Goal: Complete application form

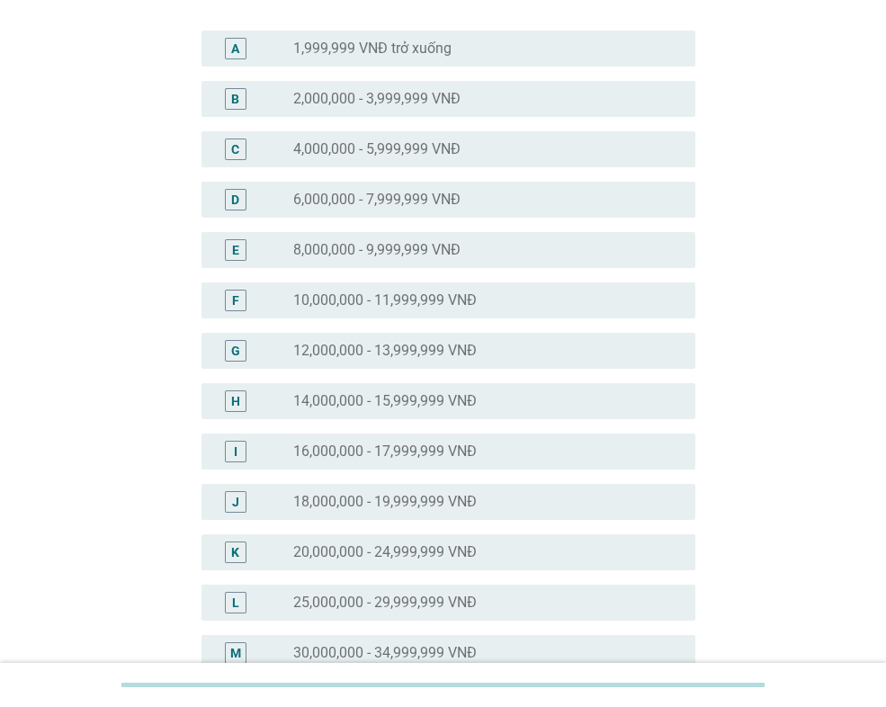
scroll to position [180, 0]
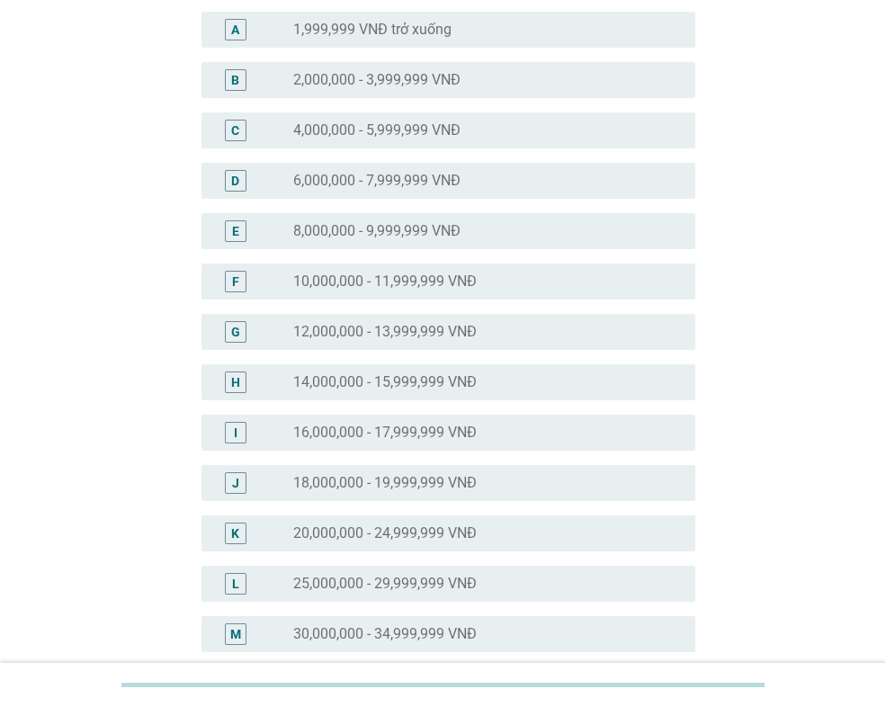
click at [440, 529] on label "20,000,000 - 24,999,999 VNĐ" at bounding box center [385, 534] width 184 height 18
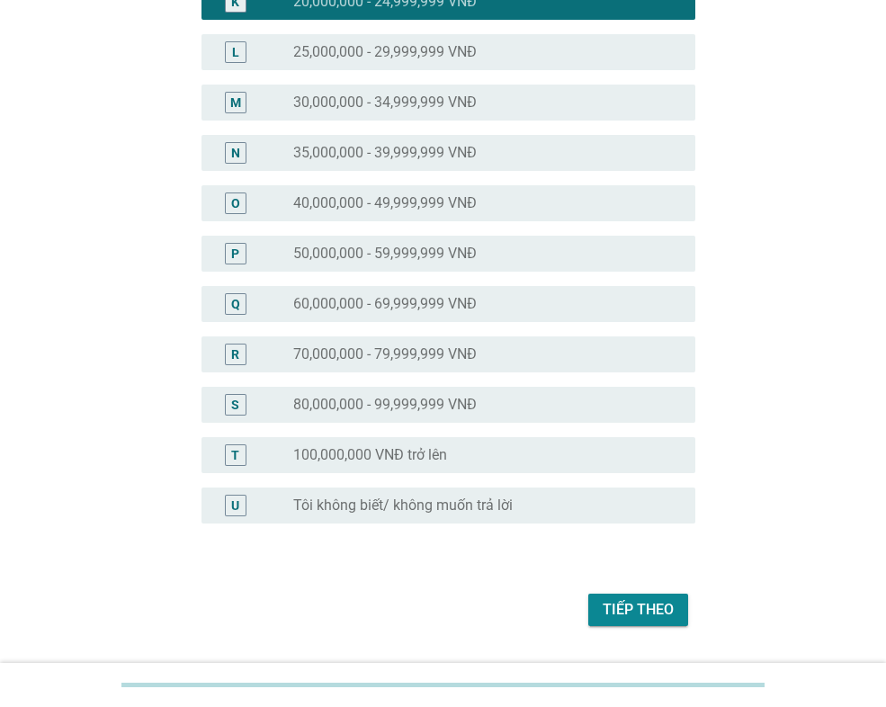
scroll to position [720, 0]
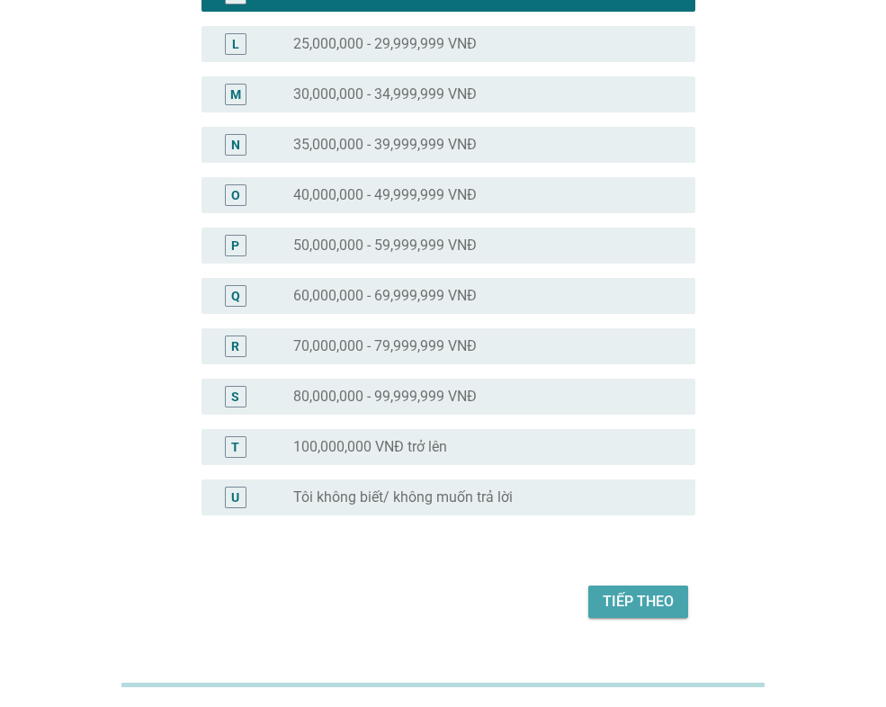
click at [650, 609] on div "Tiếp theo" at bounding box center [638, 602] width 71 height 22
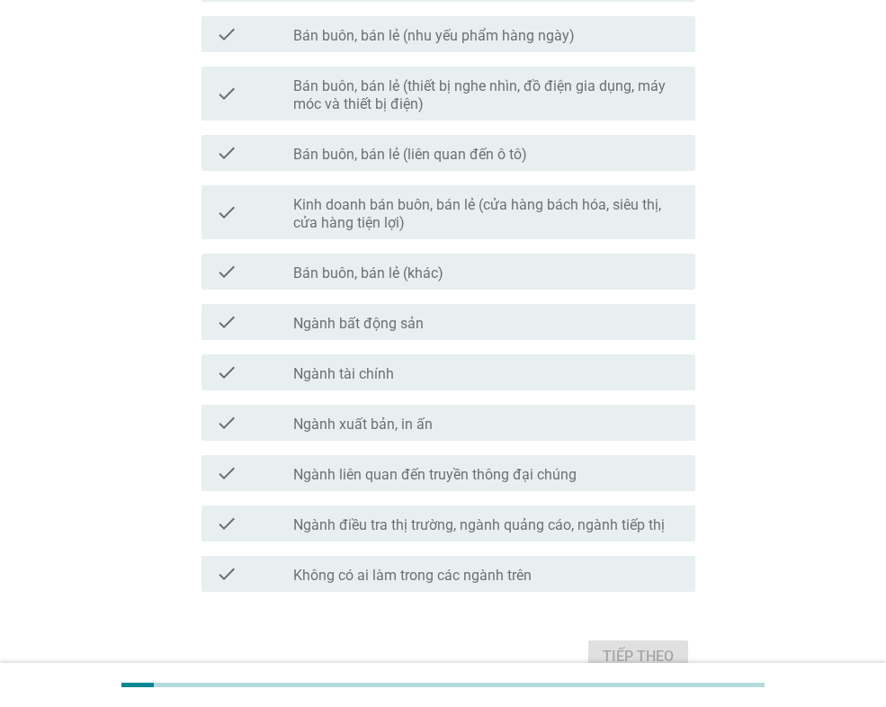
scroll to position [810, 0]
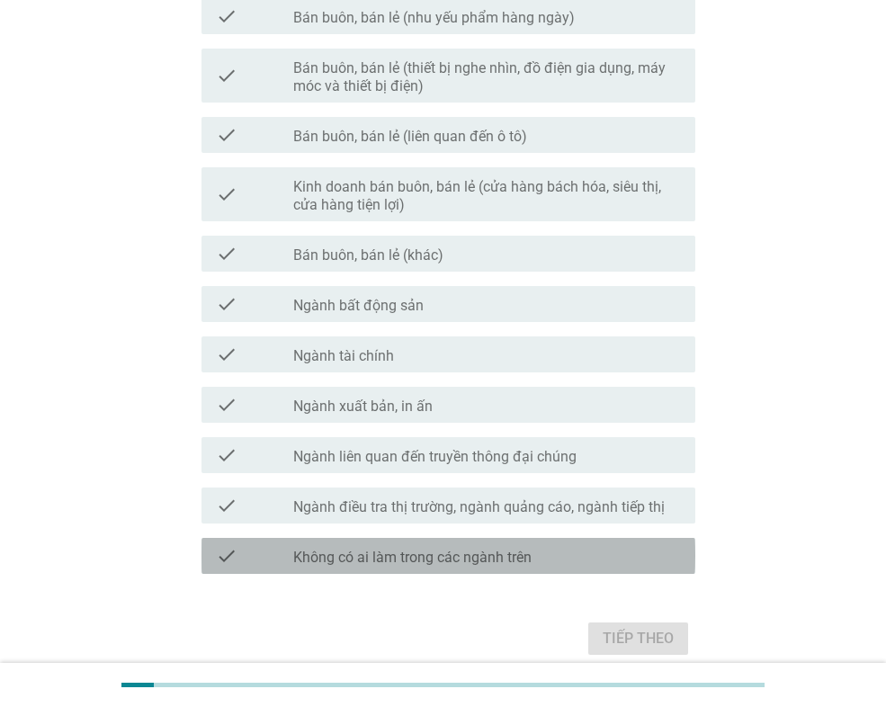
click at [439, 550] on label "Không có ai làm trong các ngành trên" at bounding box center [412, 558] width 238 height 18
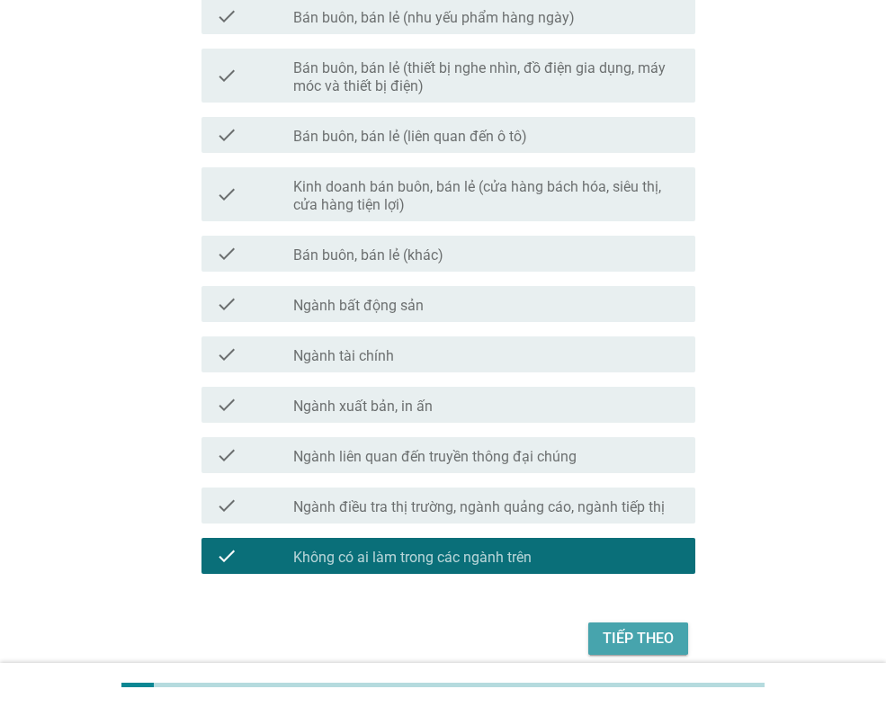
click at [634, 636] on div "Tiếp theo" at bounding box center [638, 639] width 71 height 22
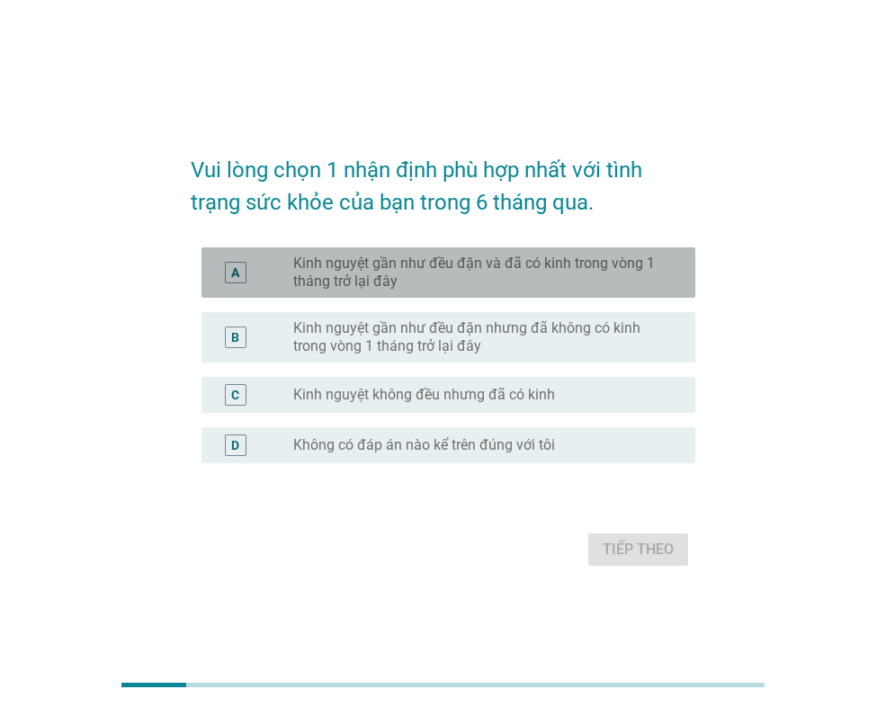
click at [515, 274] on label "Kinh nguyệt gần như đều đặn và đã có kinh trong vòng 1 tháng trở lại đây" at bounding box center [479, 273] width 373 height 36
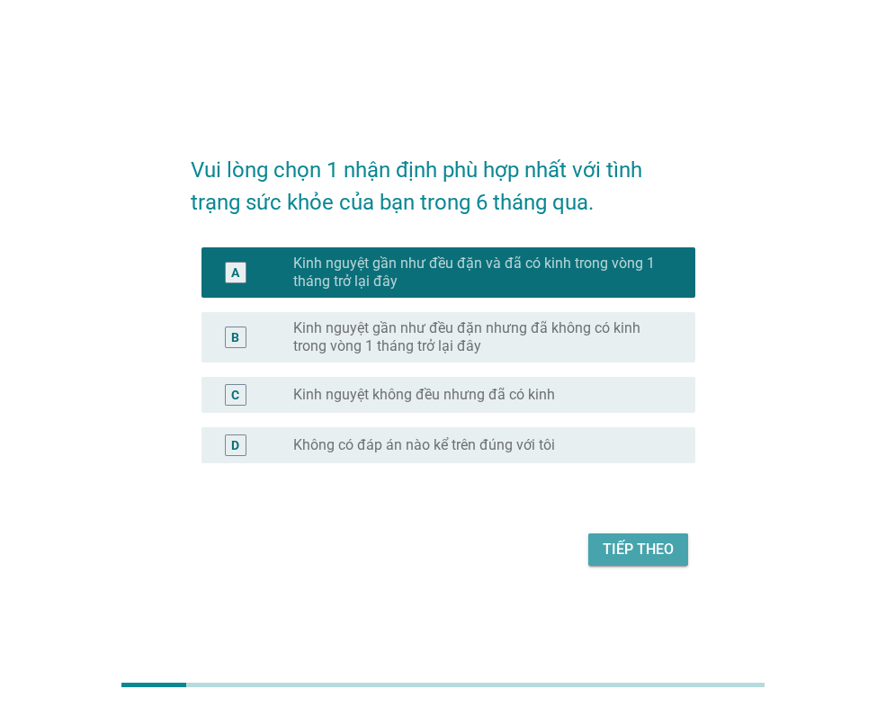
click at [633, 552] on div "Tiếp theo" at bounding box center [638, 550] width 71 height 22
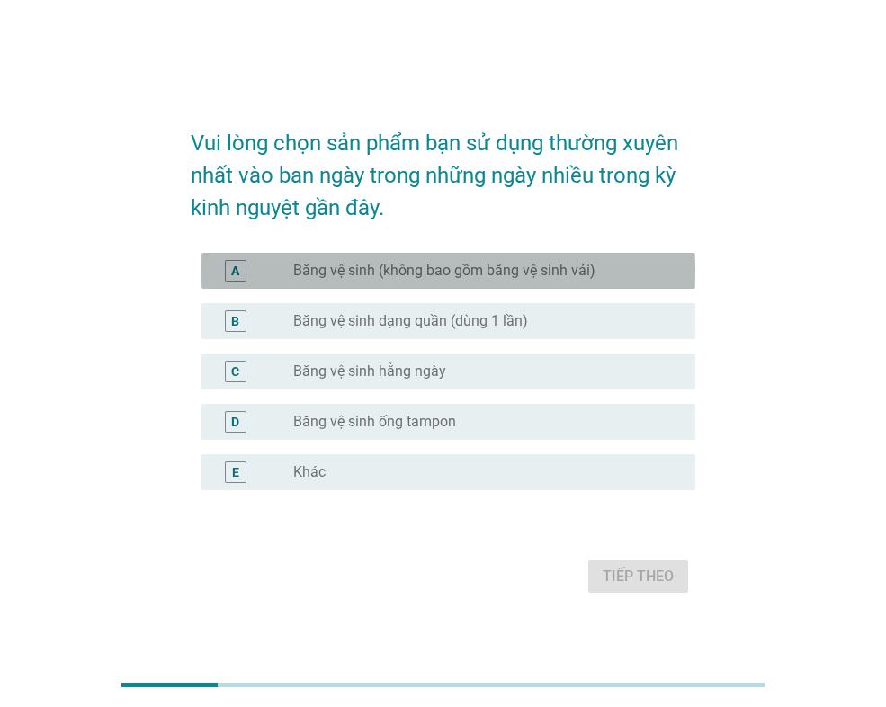
click at [500, 274] on label "Băng vệ sinh (không bao gồm băng vệ sinh vải)" at bounding box center [444, 271] width 302 height 18
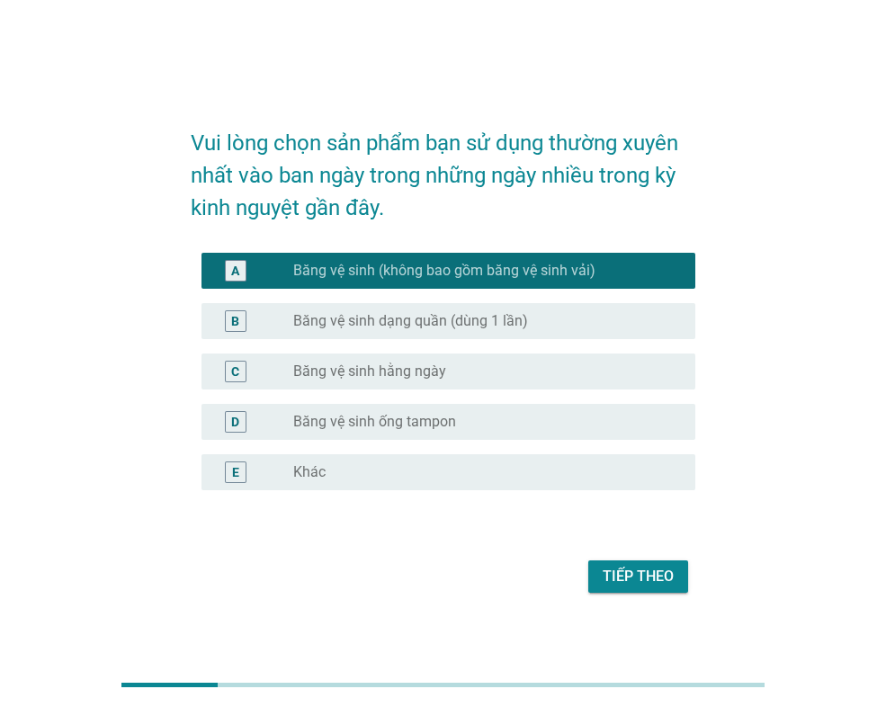
click at [483, 368] on div "radio_button_unchecked Băng vệ sinh hằng ngày" at bounding box center [479, 372] width 373 height 18
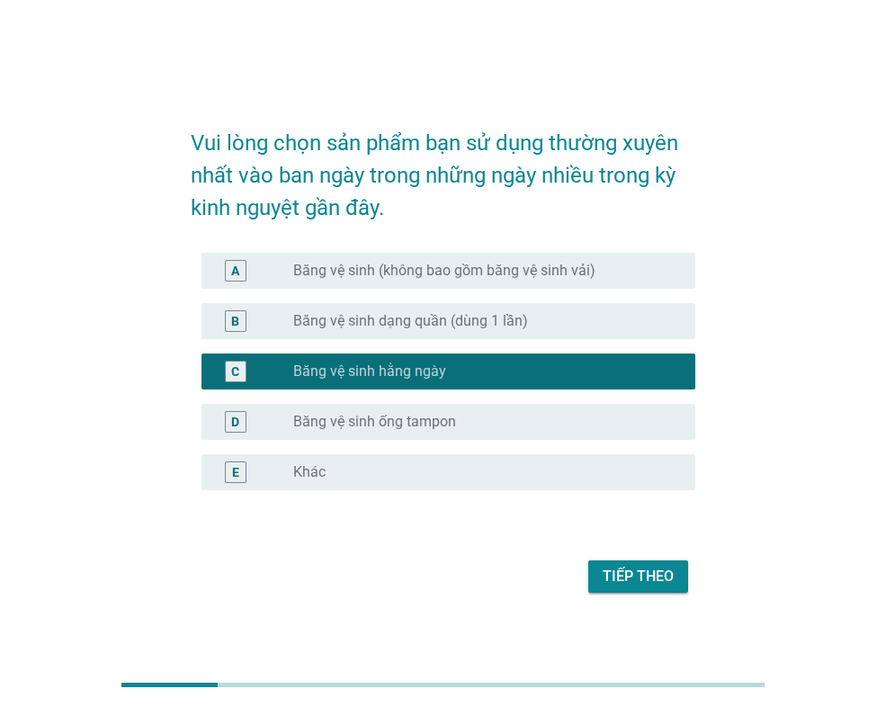
click at [545, 264] on label "Băng vệ sinh (không bao gồm băng vệ sinh vải)" at bounding box center [444, 271] width 302 height 18
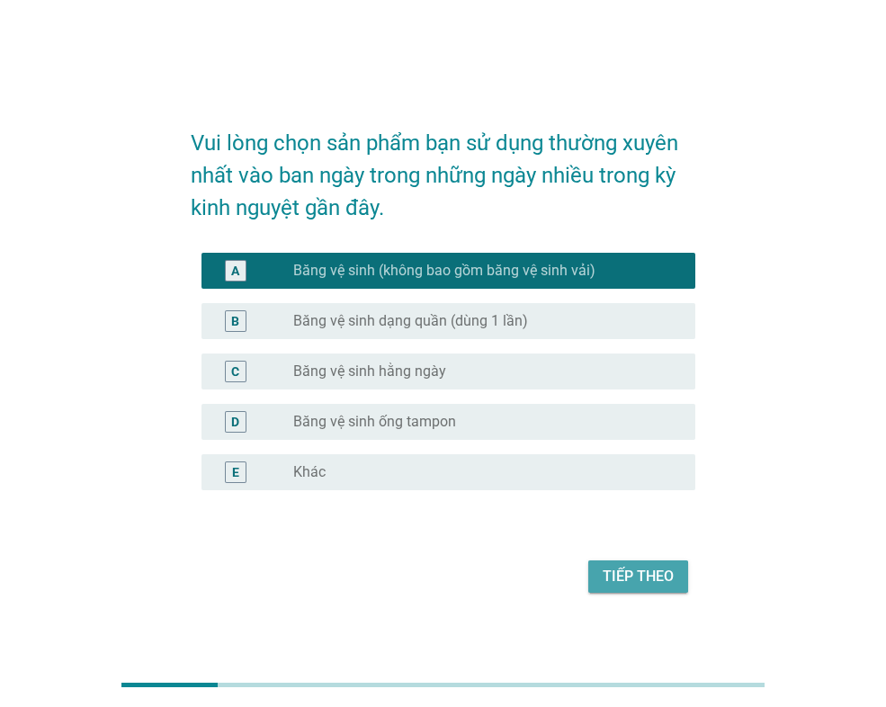
click at [625, 573] on div "Tiếp theo" at bounding box center [638, 577] width 71 height 22
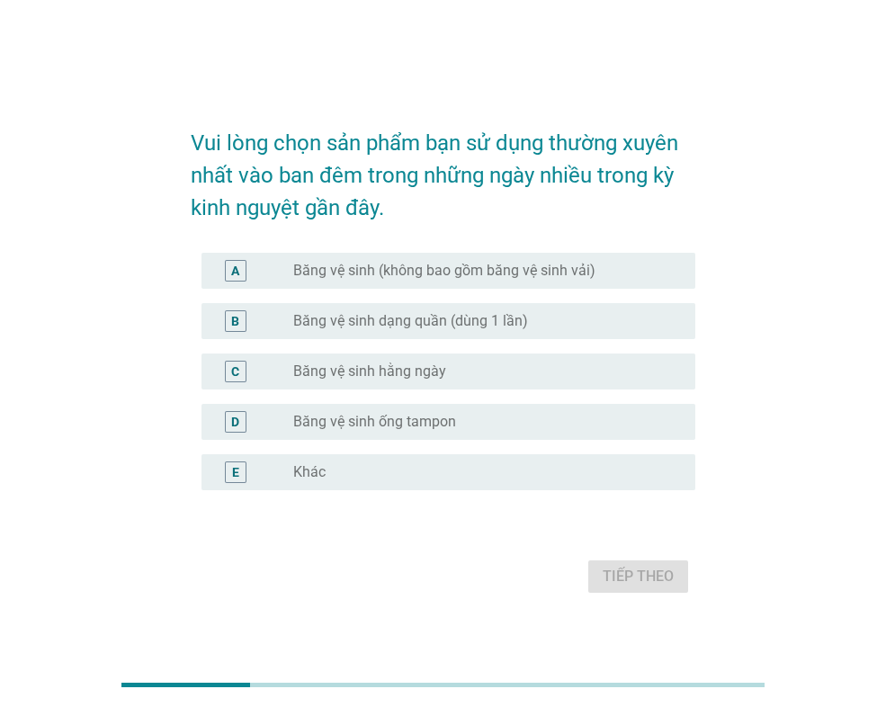
click at [463, 276] on label "Băng vệ sinh (không bao gồm băng vệ sinh vải)" at bounding box center [444, 271] width 302 height 18
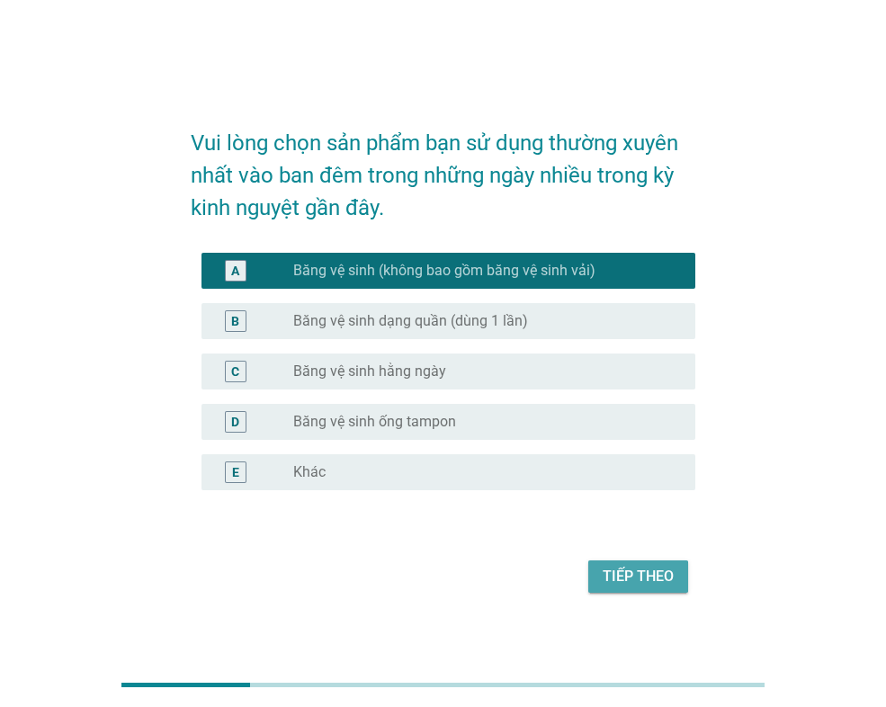
click at [637, 581] on div "Tiếp theo" at bounding box center [638, 577] width 71 height 22
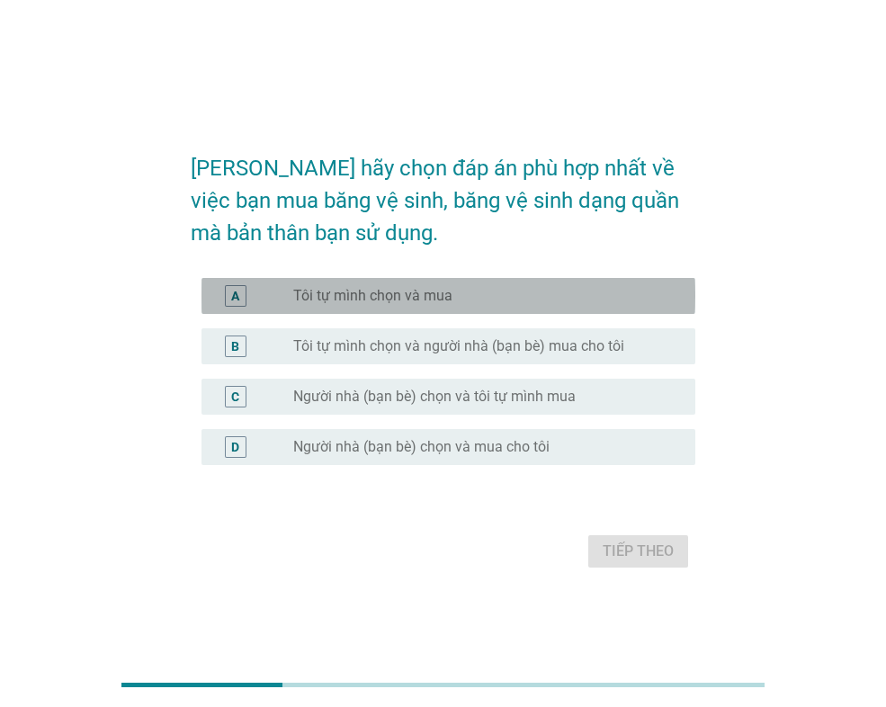
click at [502, 296] on div "radio_button_unchecked Tôi tự mình chọn và mua" at bounding box center [479, 296] width 373 height 18
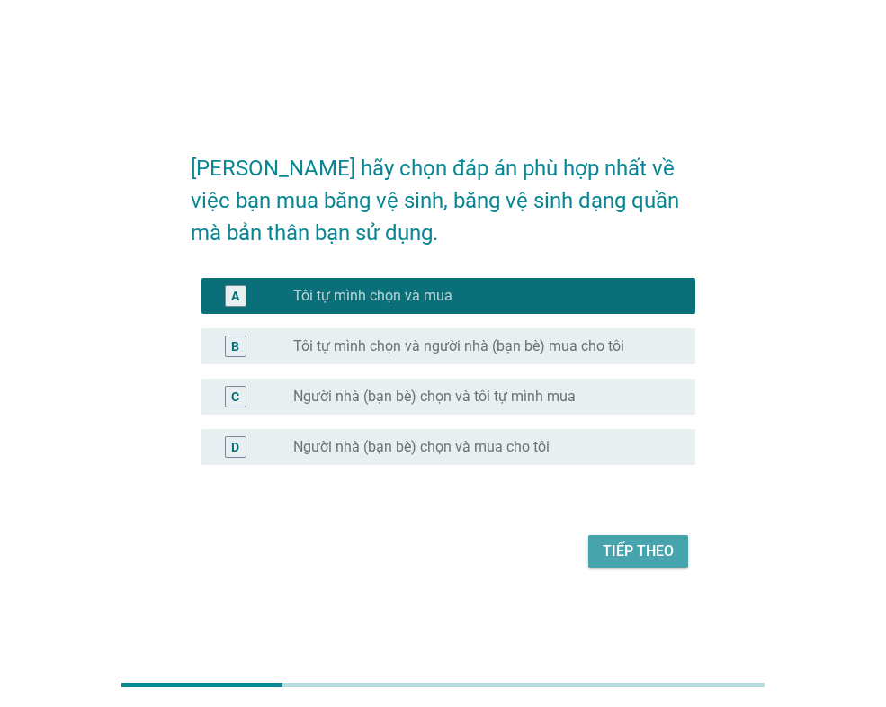
click at [650, 544] on div "Tiếp theo" at bounding box center [638, 552] width 71 height 22
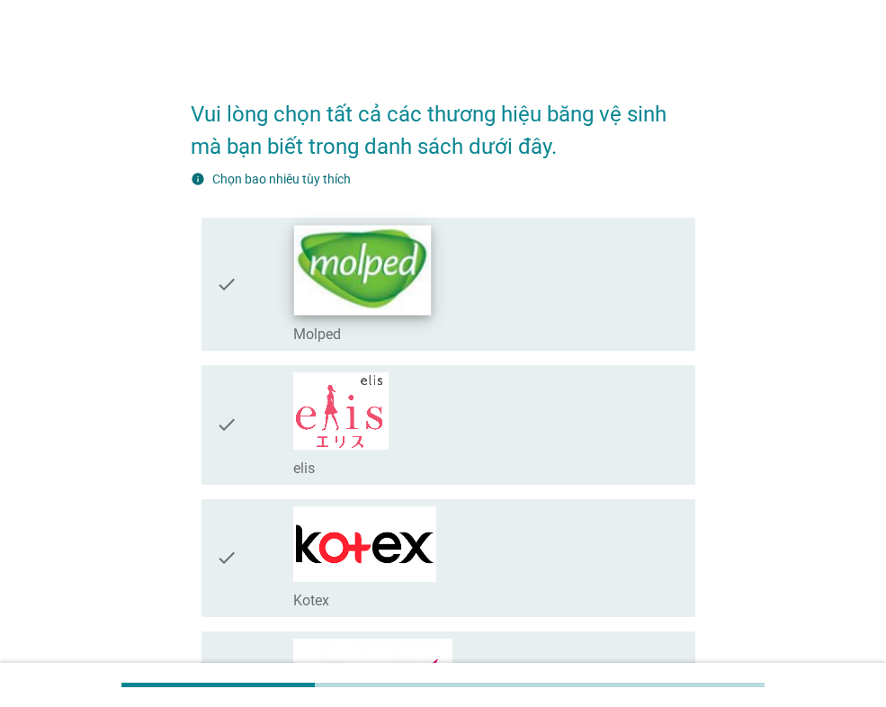
click at [430, 264] on img at bounding box center [362, 270] width 137 height 90
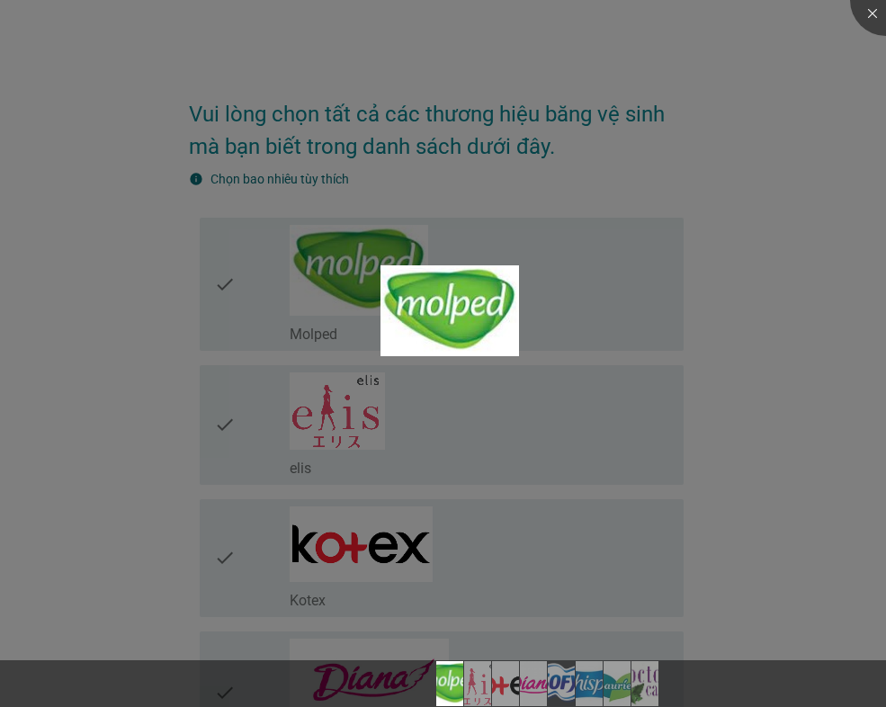
click at [733, 211] on div at bounding box center [443, 353] width 886 height 707
click at [865, 17] on div at bounding box center [886, 0] width 72 height 72
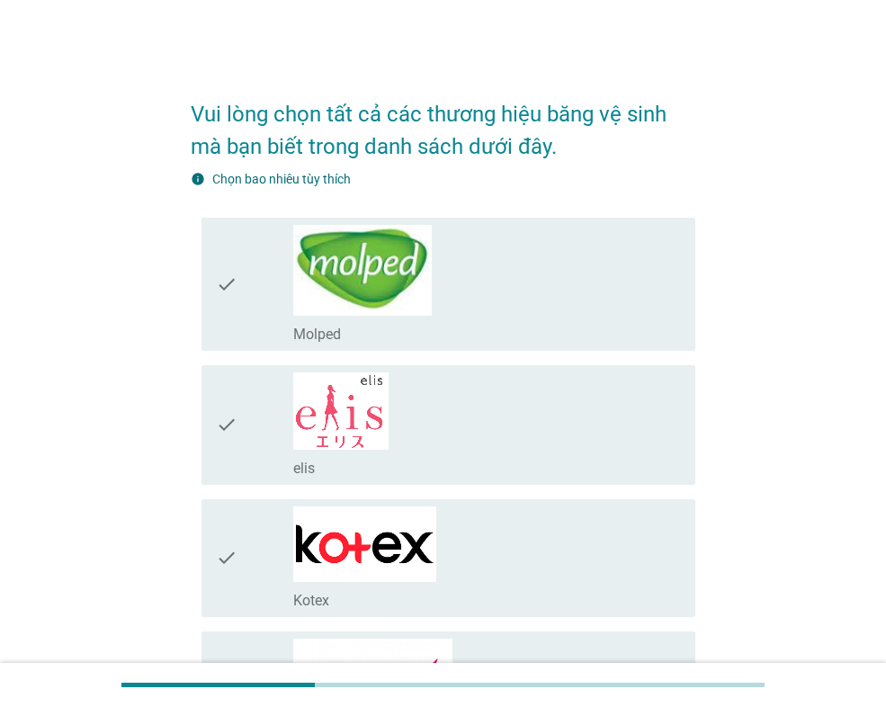
click at [227, 288] on icon "check" at bounding box center [227, 284] width 22 height 119
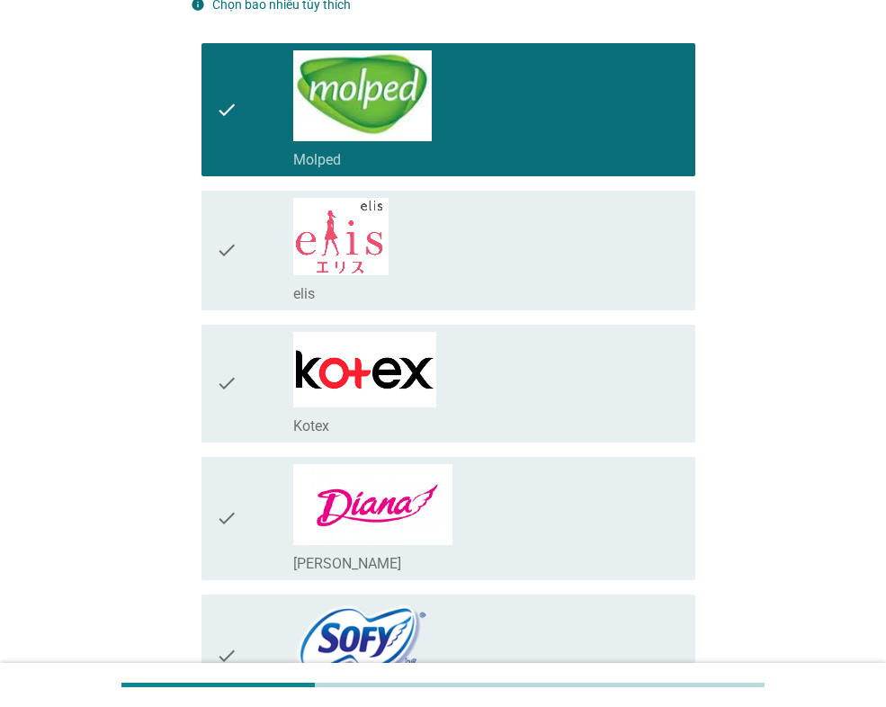
scroll to position [180, 0]
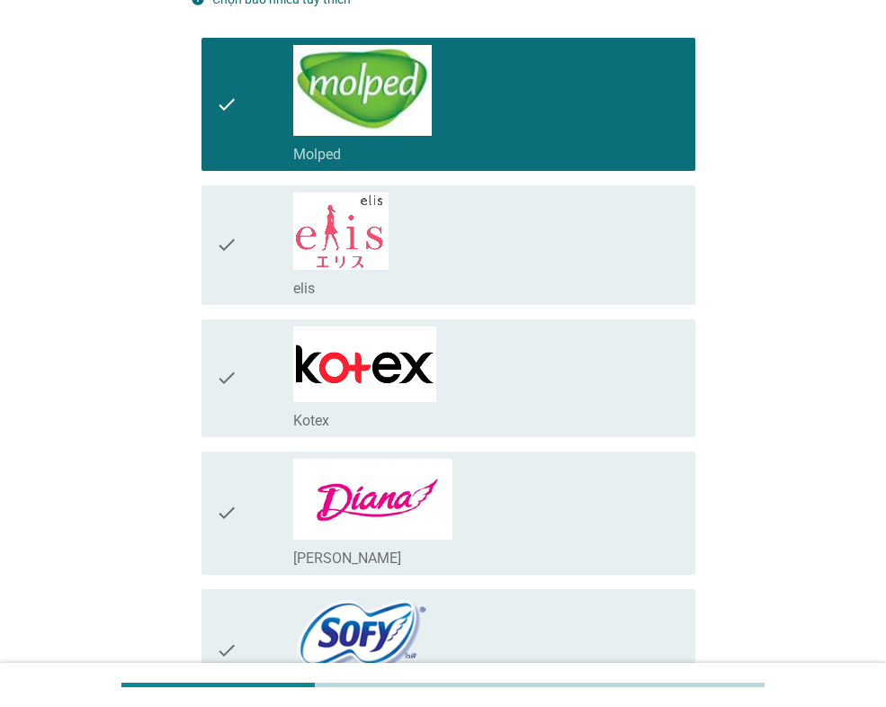
click at [228, 374] on icon "check" at bounding box center [227, 378] width 22 height 103
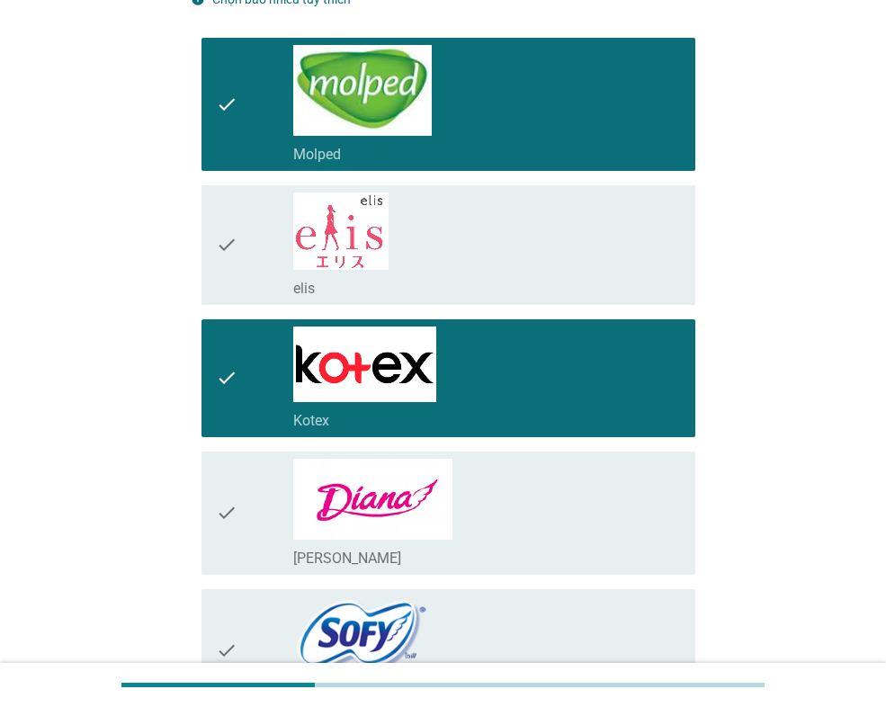
click at [215, 514] on div "check check_box_outline_blank [PERSON_NAME]" at bounding box center [449, 513] width 494 height 123
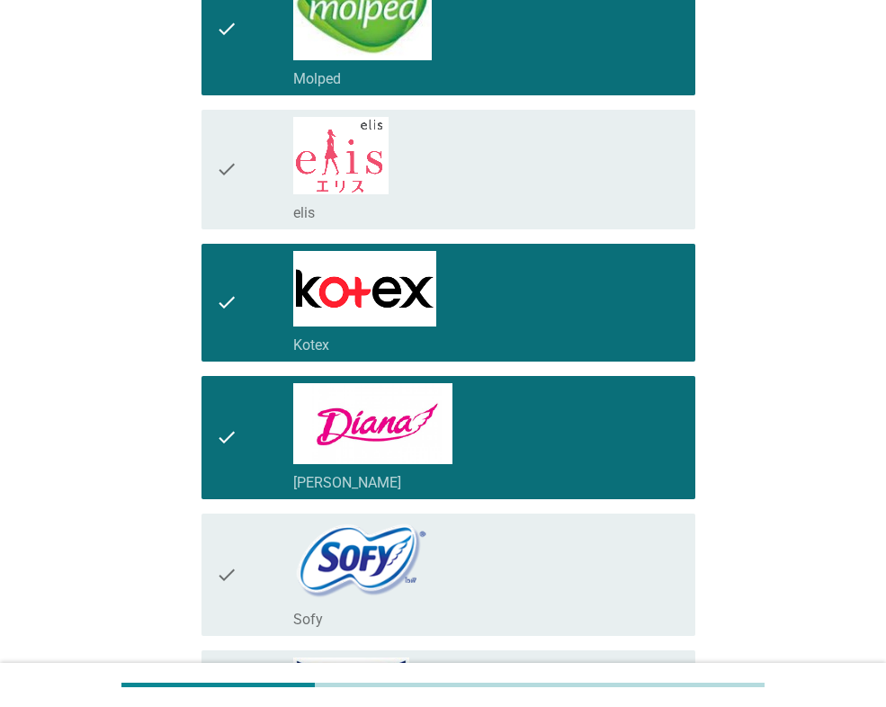
scroll to position [360, 0]
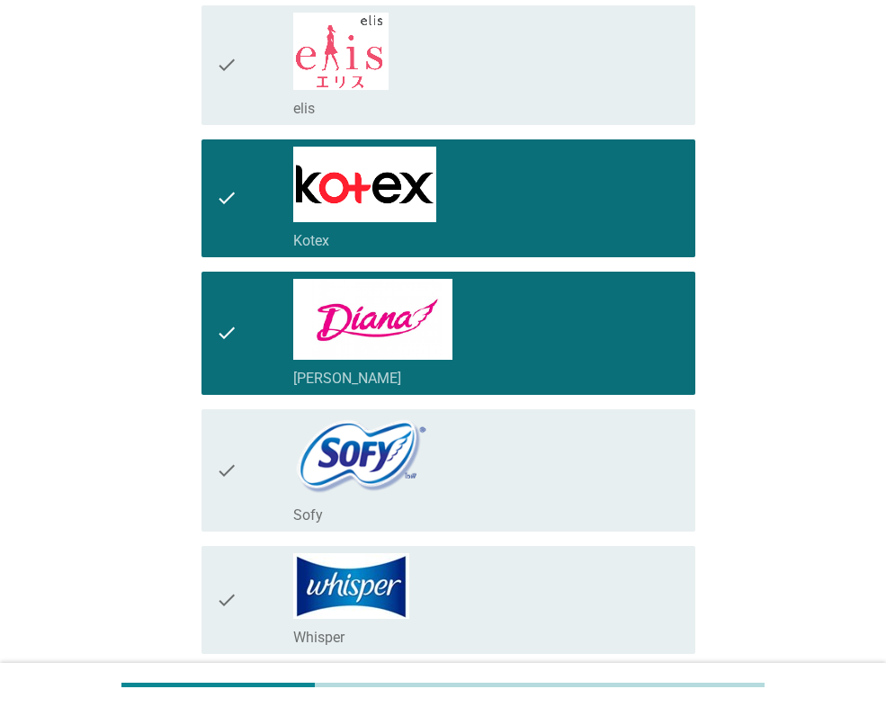
click at [224, 467] on icon "check" at bounding box center [227, 471] width 22 height 108
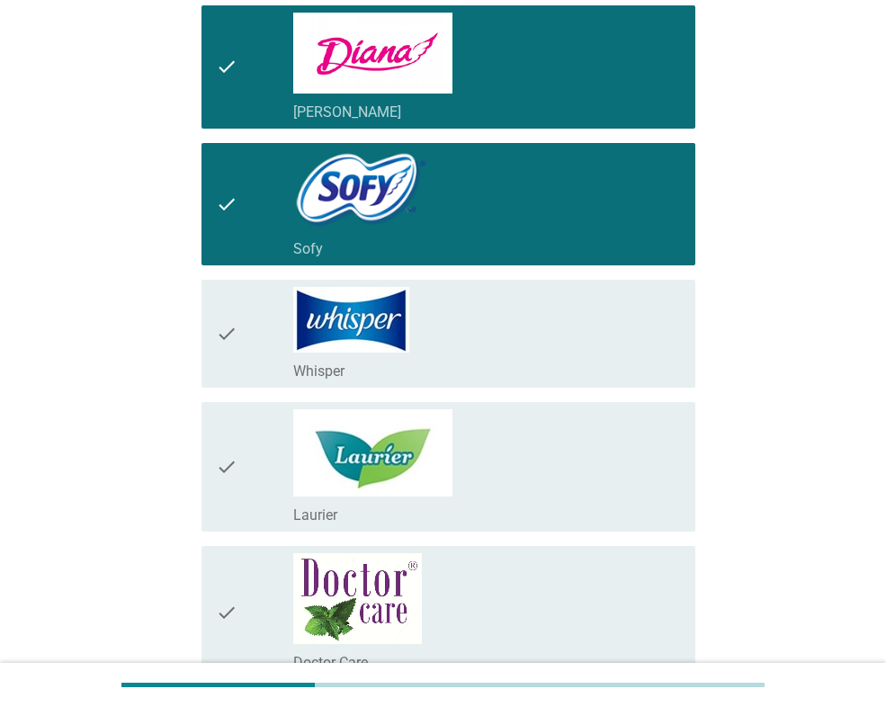
scroll to position [630, 0]
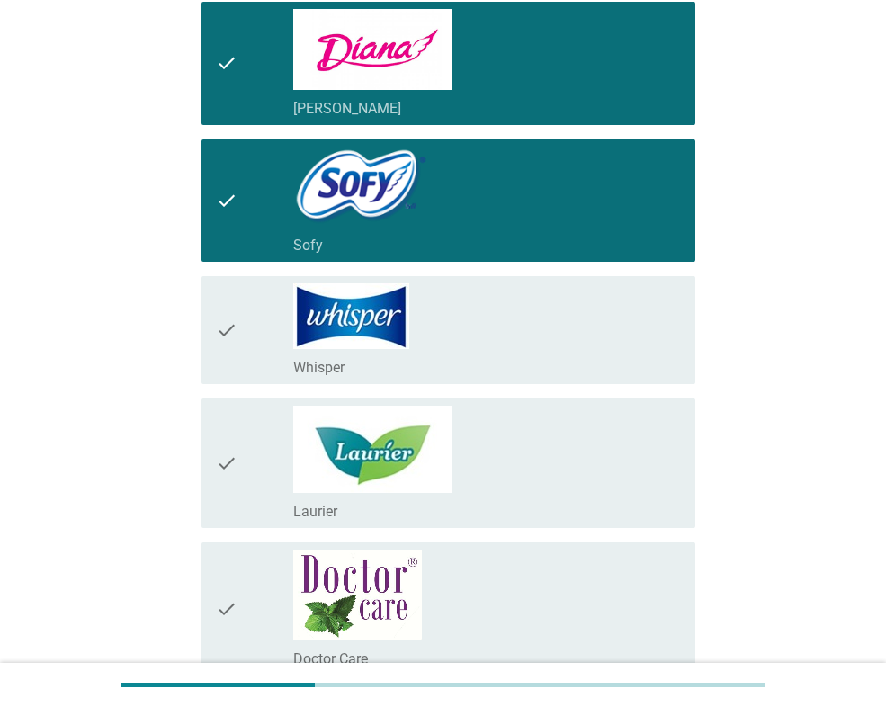
click at [234, 319] on icon "check" at bounding box center [227, 330] width 22 height 94
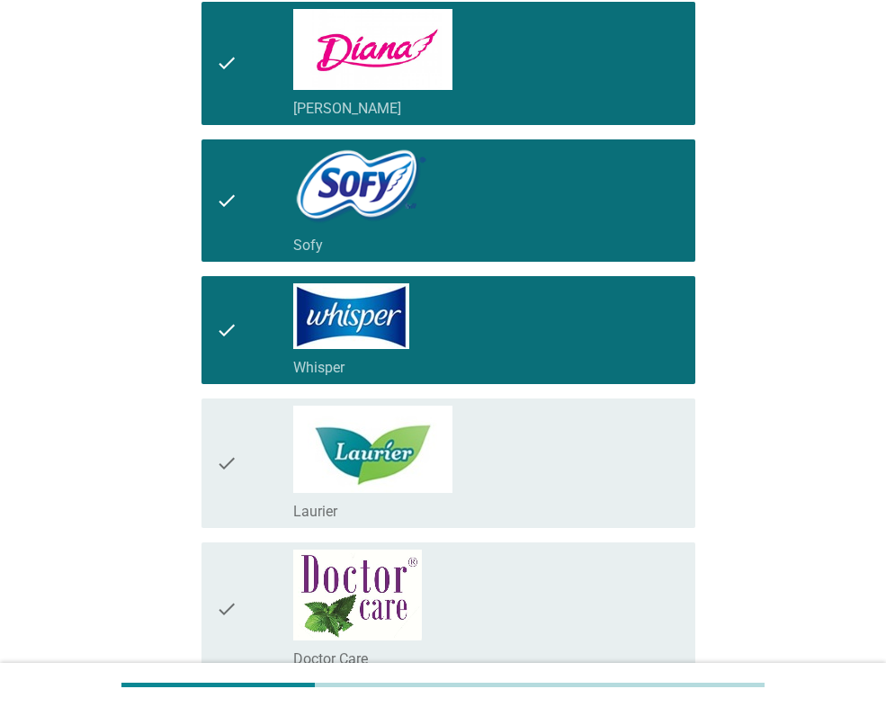
click at [223, 462] on icon "check" at bounding box center [227, 463] width 22 height 115
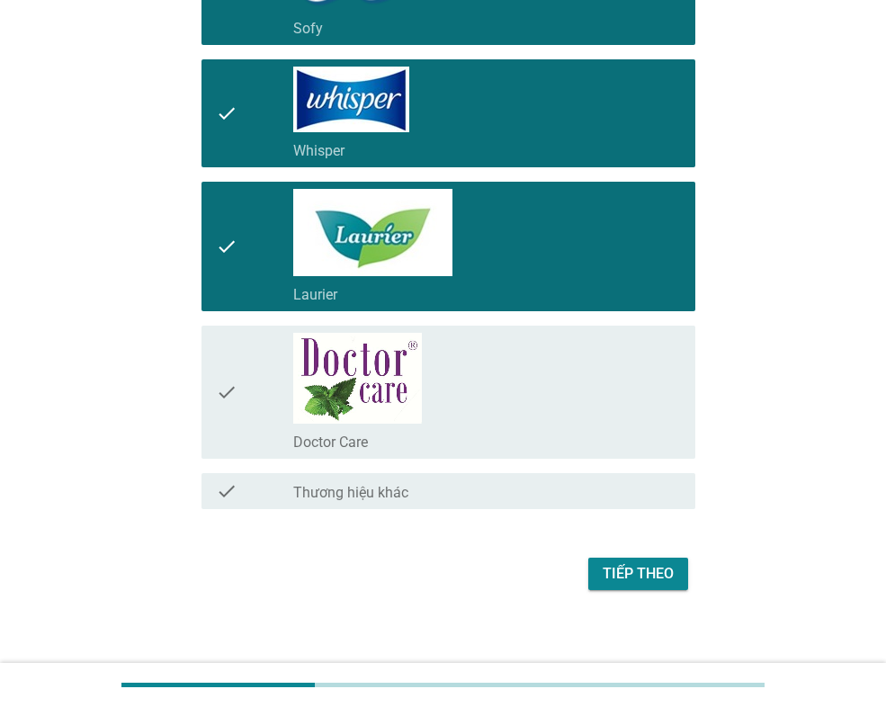
scroll to position [858, 0]
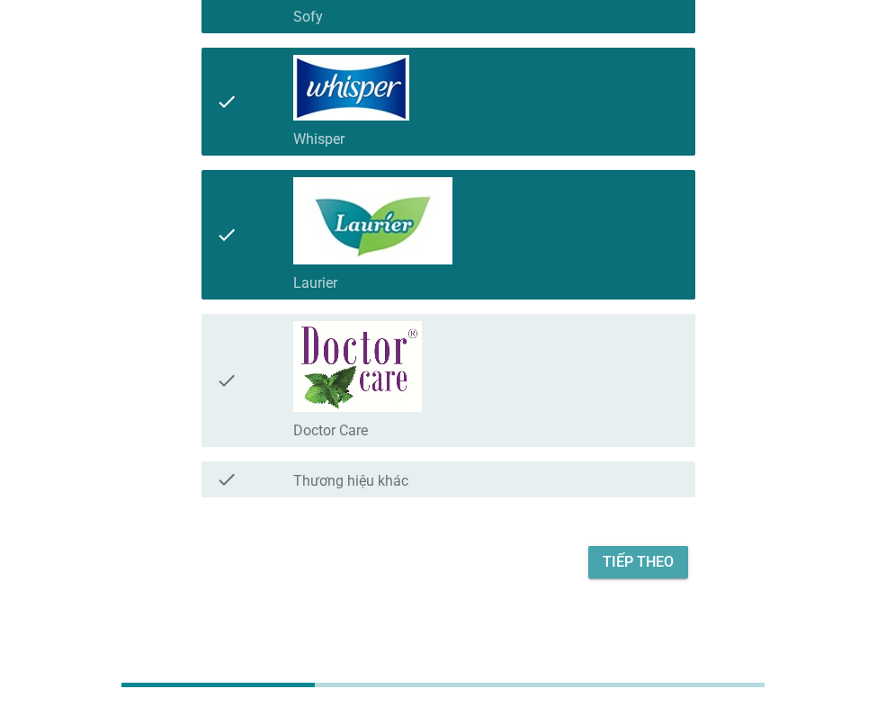
click at [660, 563] on div "Tiếp theo" at bounding box center [638, 563] width 71 height 22
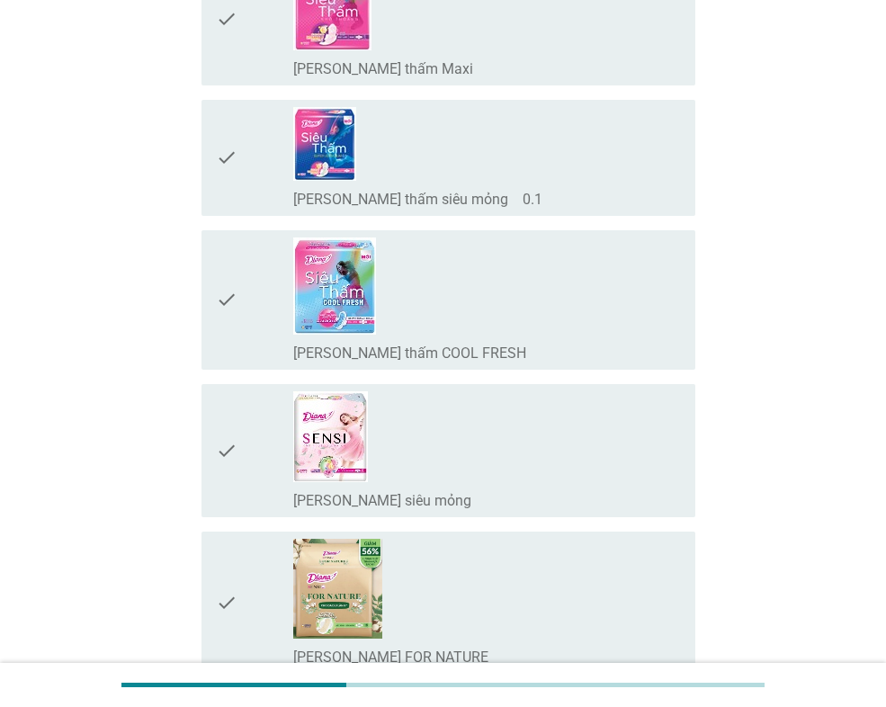
scroll to position [0, 0]
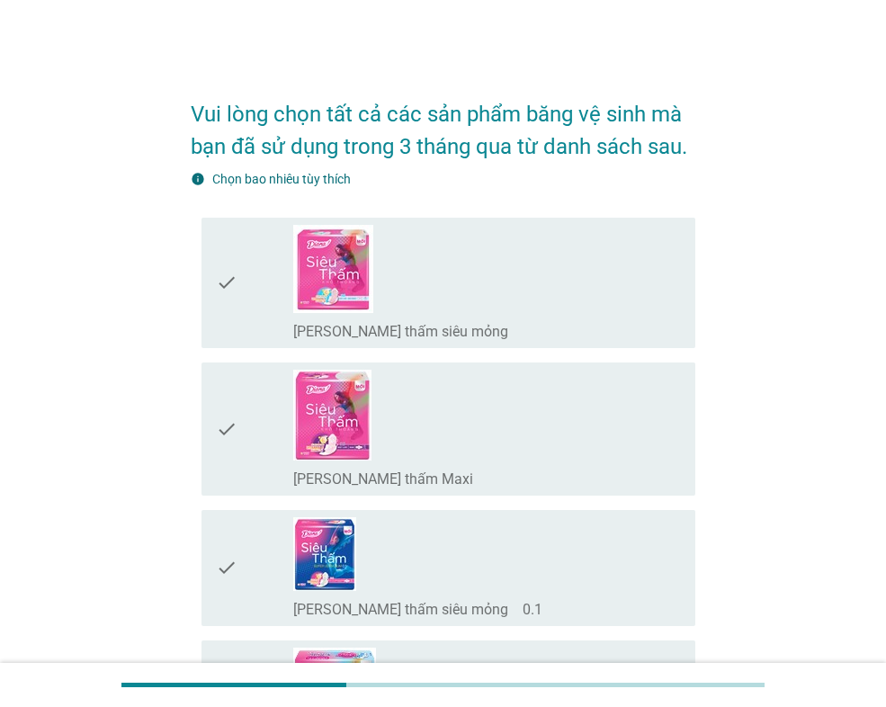
click at [226, 277] on icon "check" at bounding box center [227, 283] width 22 height 116
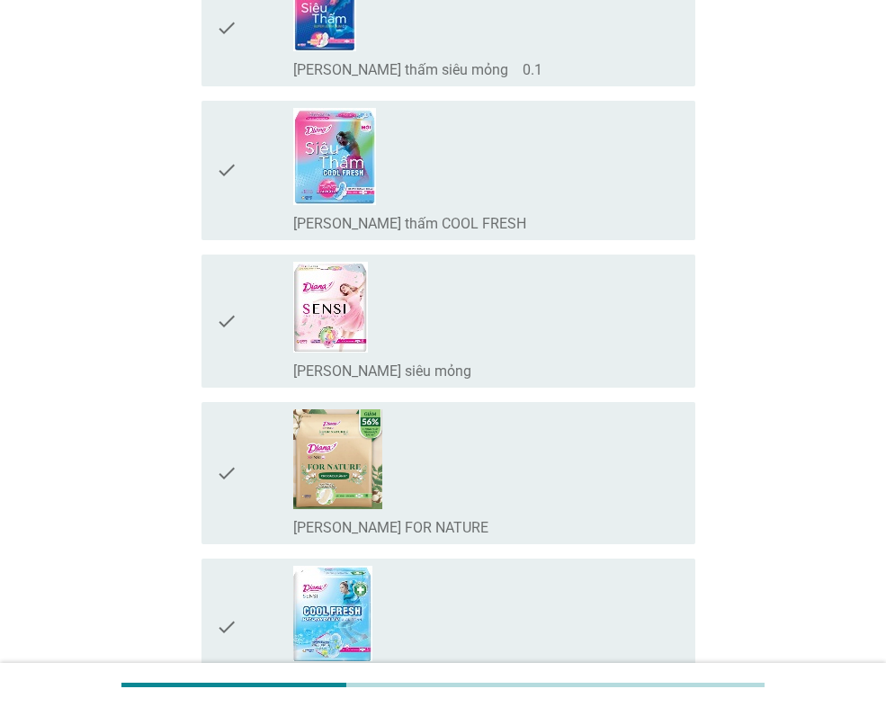
scroll to position [720, 0]
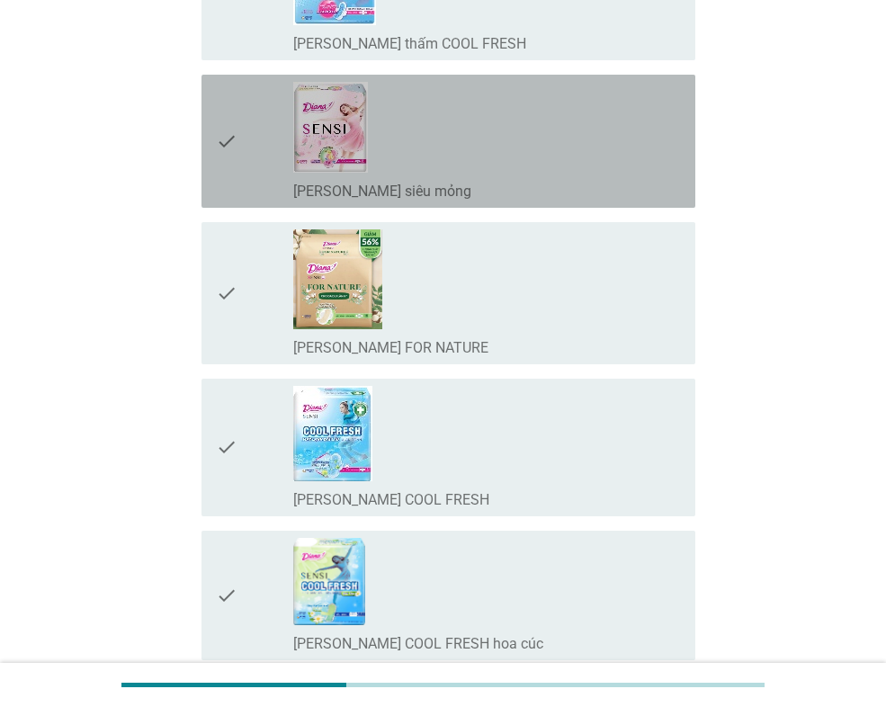
click at [219, 147] on icon "check" at bounding box center [227, 141] width 22 height 119
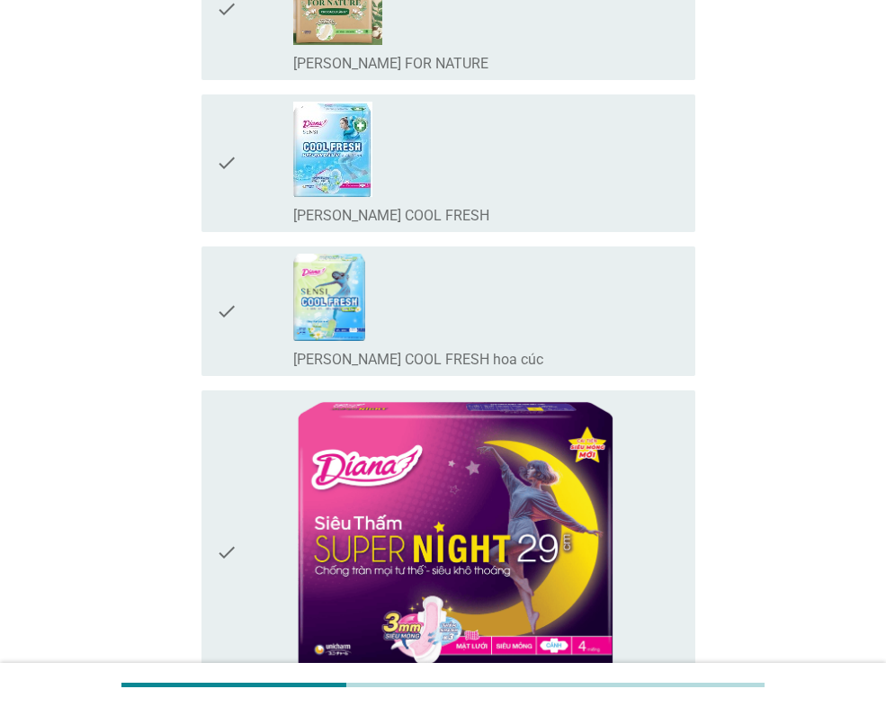
scroll to position [900, 0]
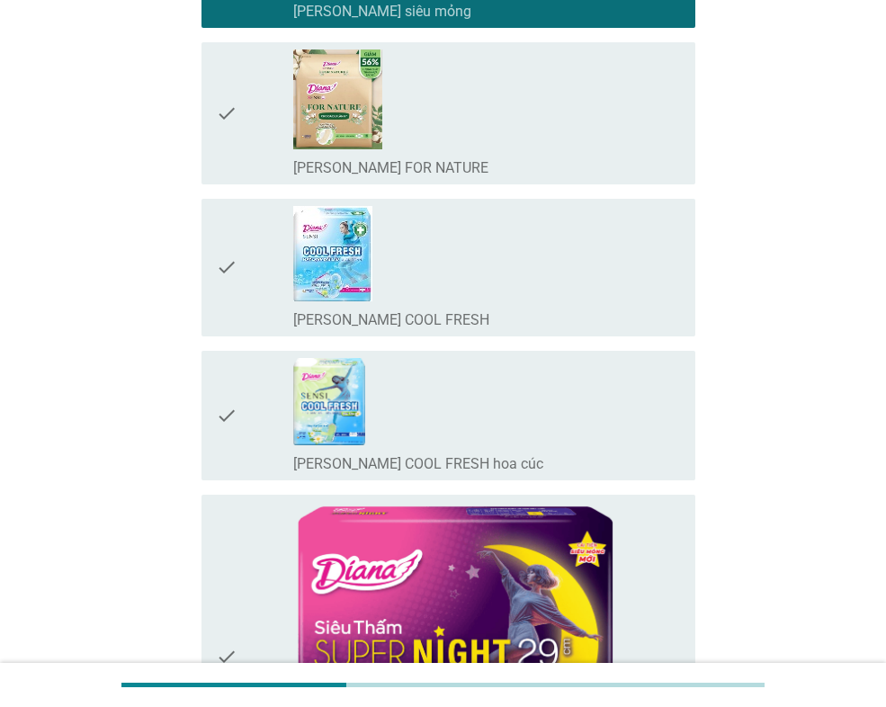
click at [231, 271] on icon "check" at bounding box center [227, 267] width 22 height 123
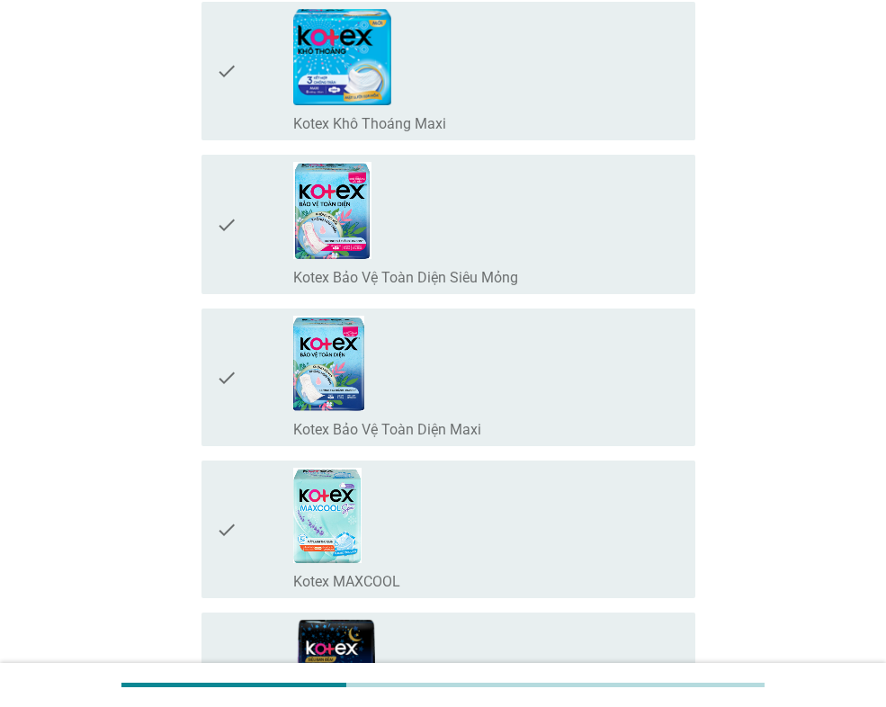
scroll to position [3600, 0]
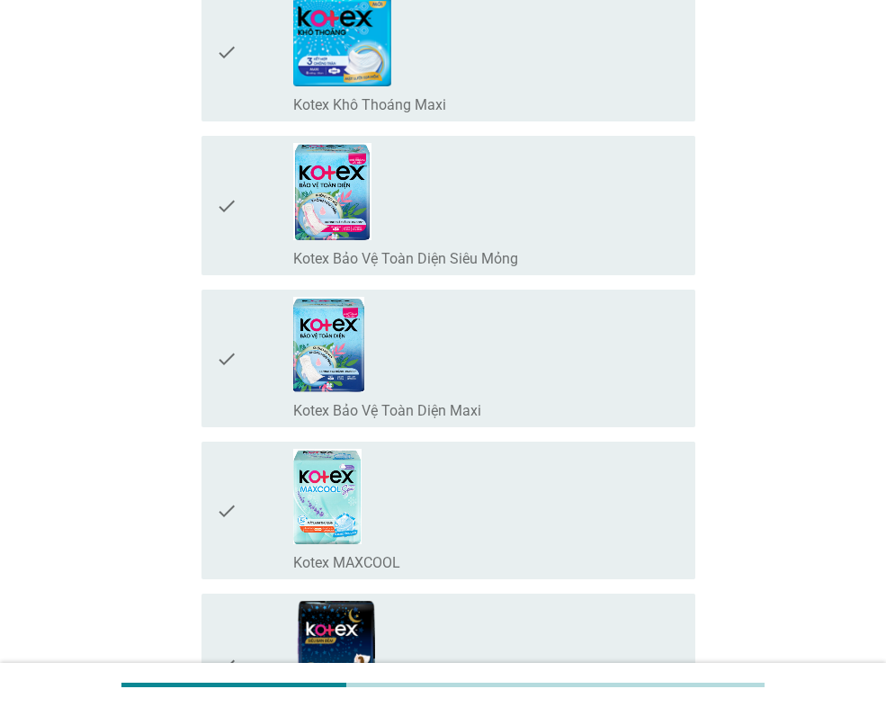
click at [220, 510] on icon "check" at bounding box center [227, 510] width 22 height 123
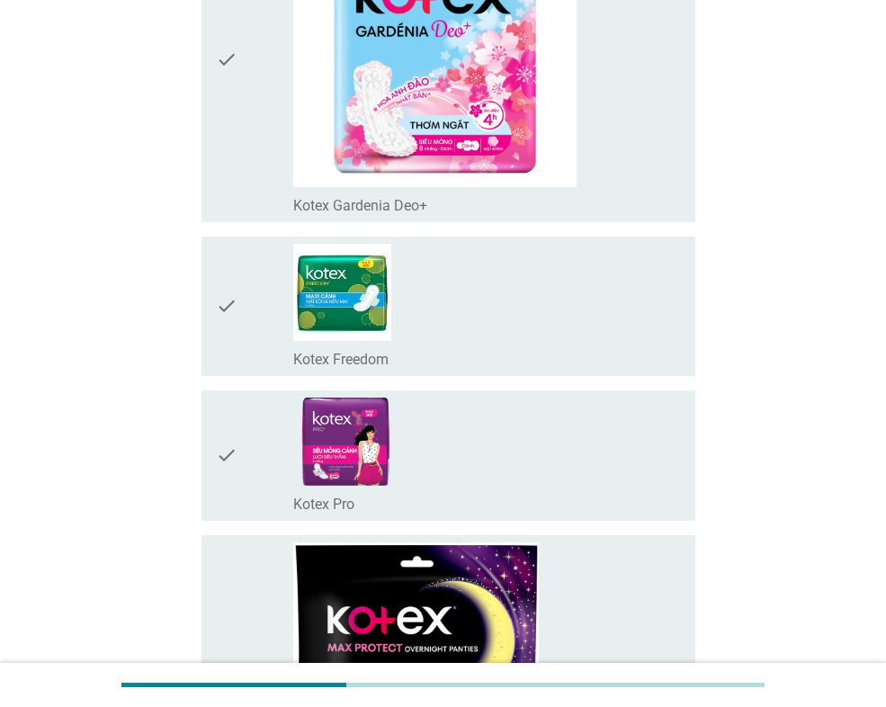
scroll to position [4769, 0]
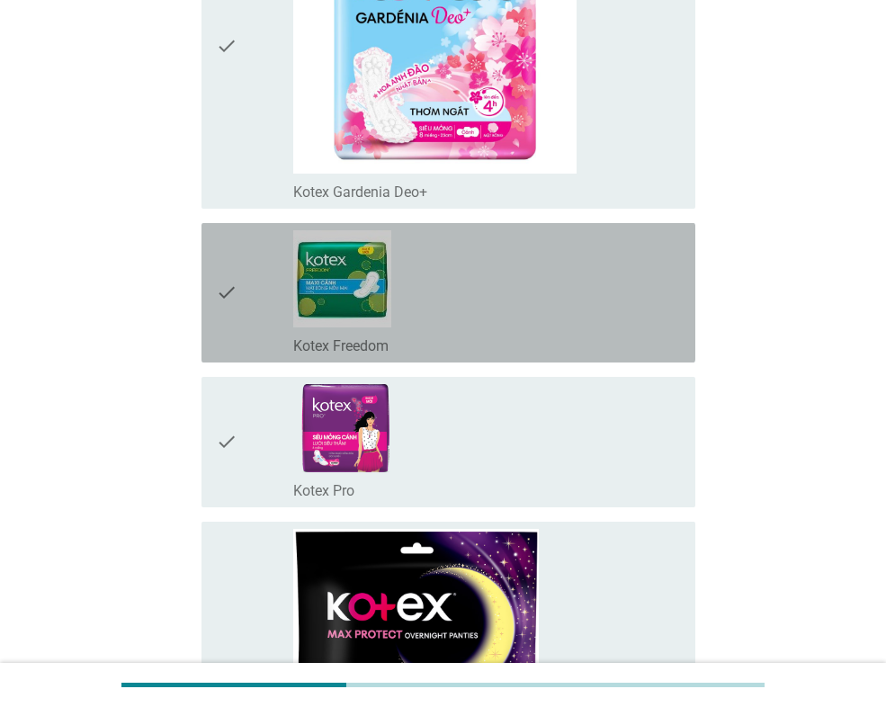
click at [232, 292] on icon "check" at bounding box center [227, 292] width 22 height 125
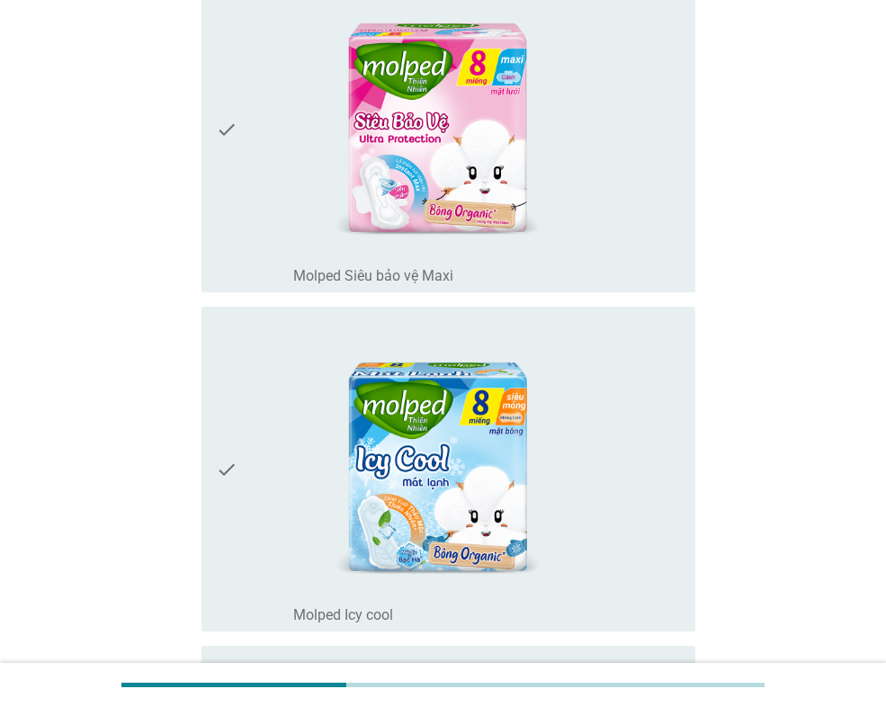
scroll to position [13318, 0]
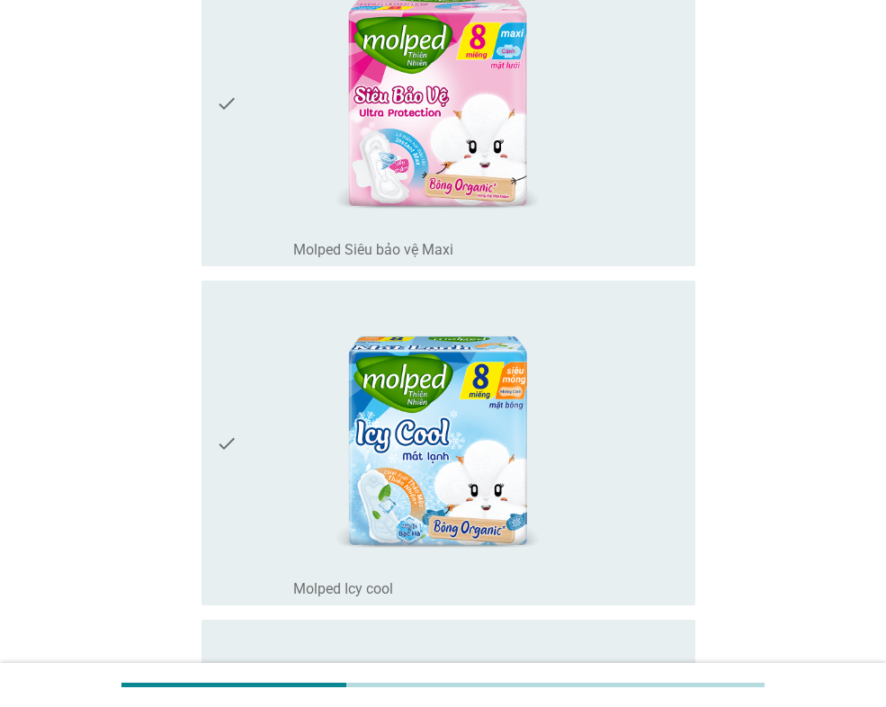
click at [231, 448] on icon "check" at bounding box center [227, 443] width 22 height 310
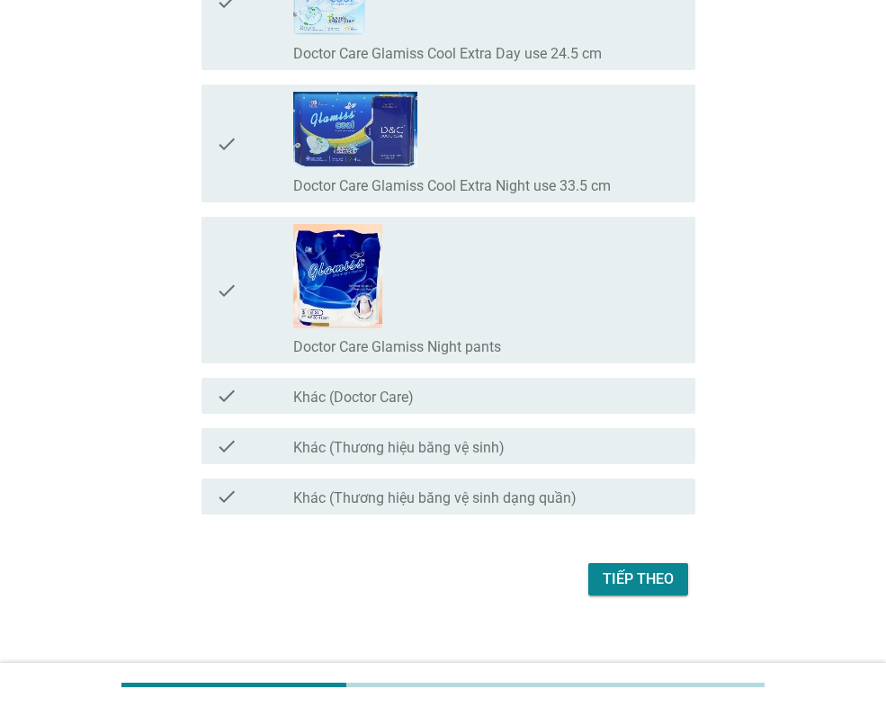
scroll to position [15321, 0]
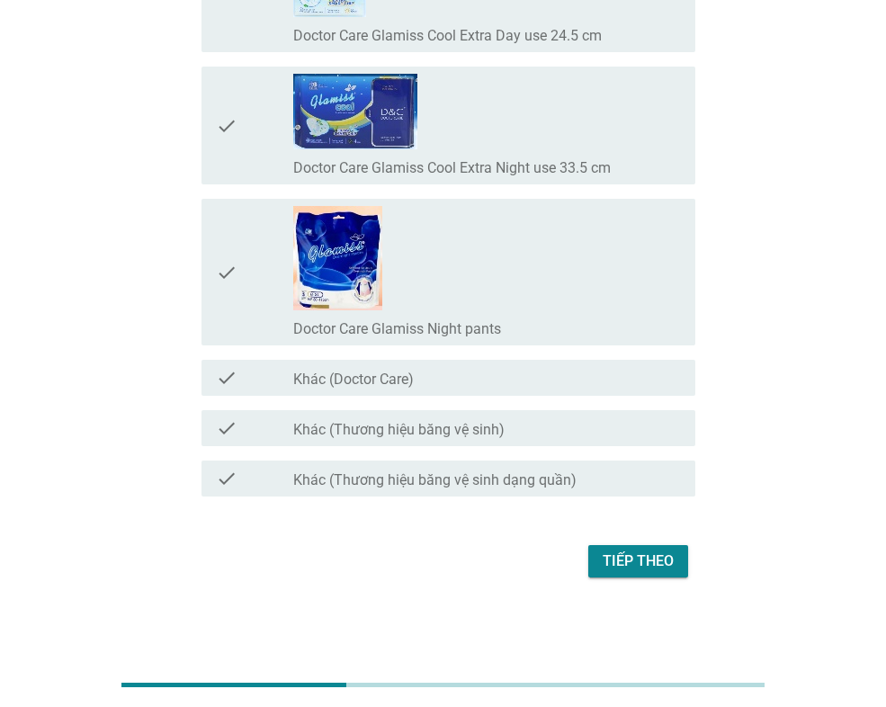
click at [612, 561] on div "Tiếp theo" at bounding box center [638, 562] width 71 height 22
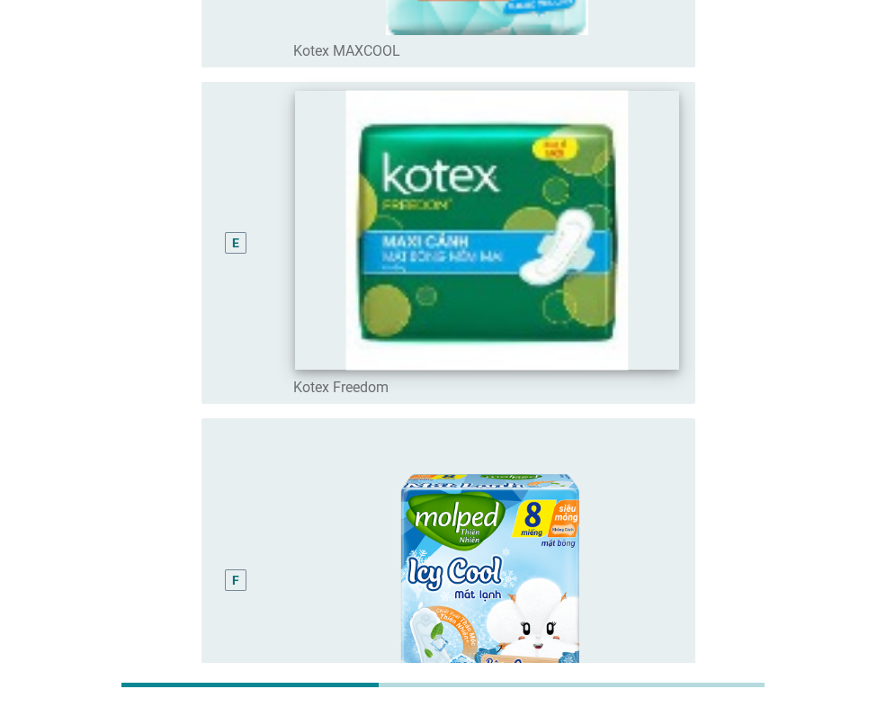
scroll to position [1485, 0]
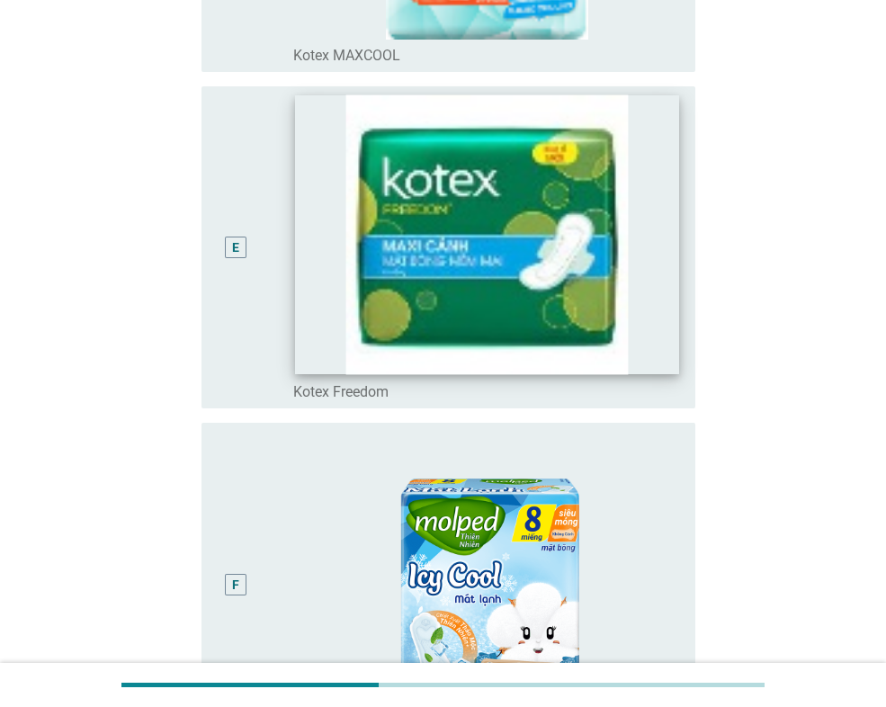
click at [586, 305] on img at bounding box center [486, 235] width 383 height 280
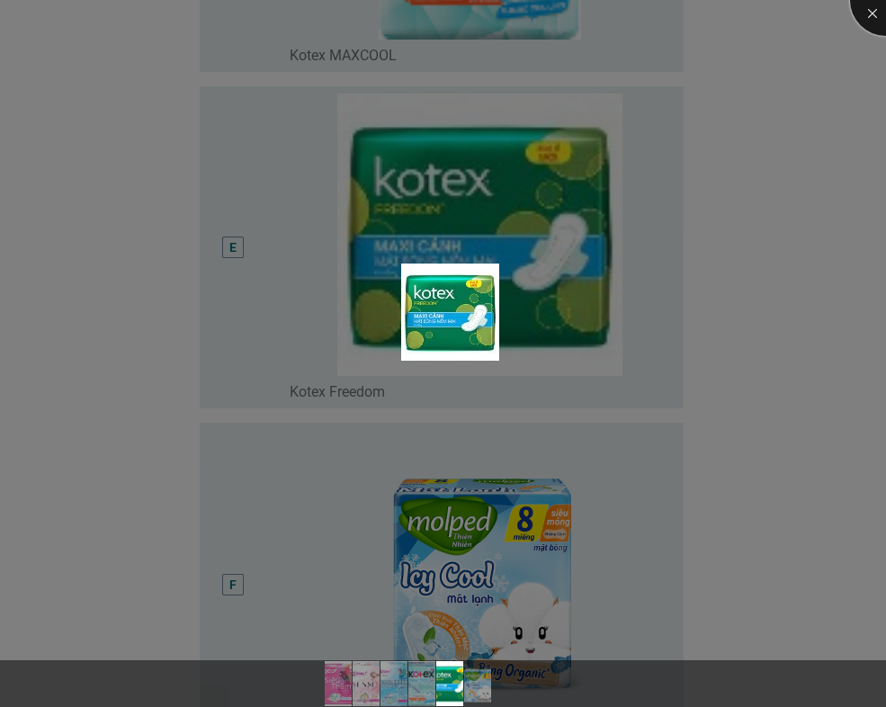
click at [880, 12] on div at bounding box center [886, 0] width 72 height 72
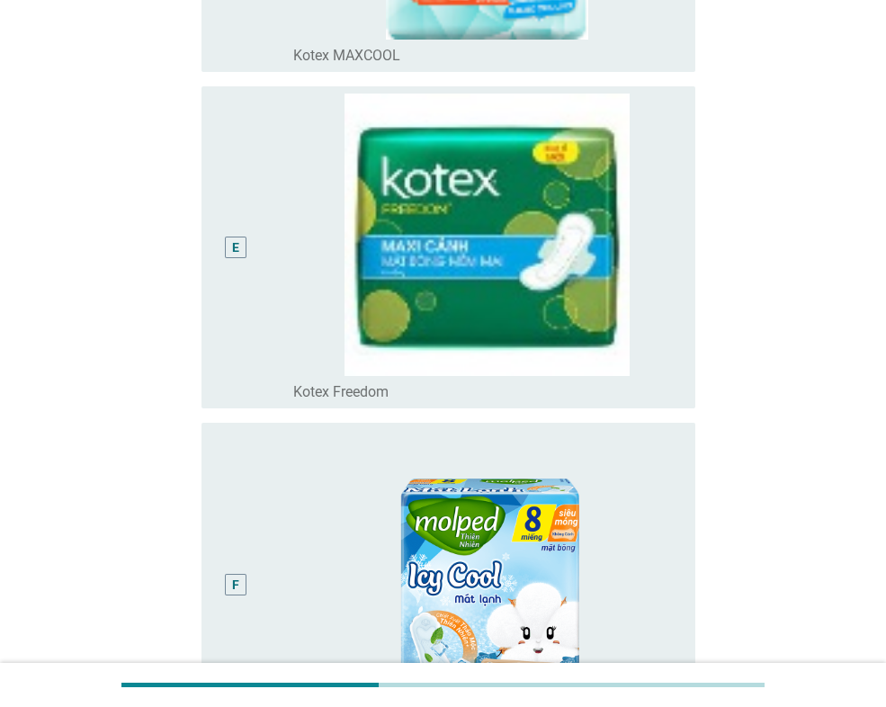
click at [228, 232] on div "E" at bounding box center [235, 248] width 39 height 308
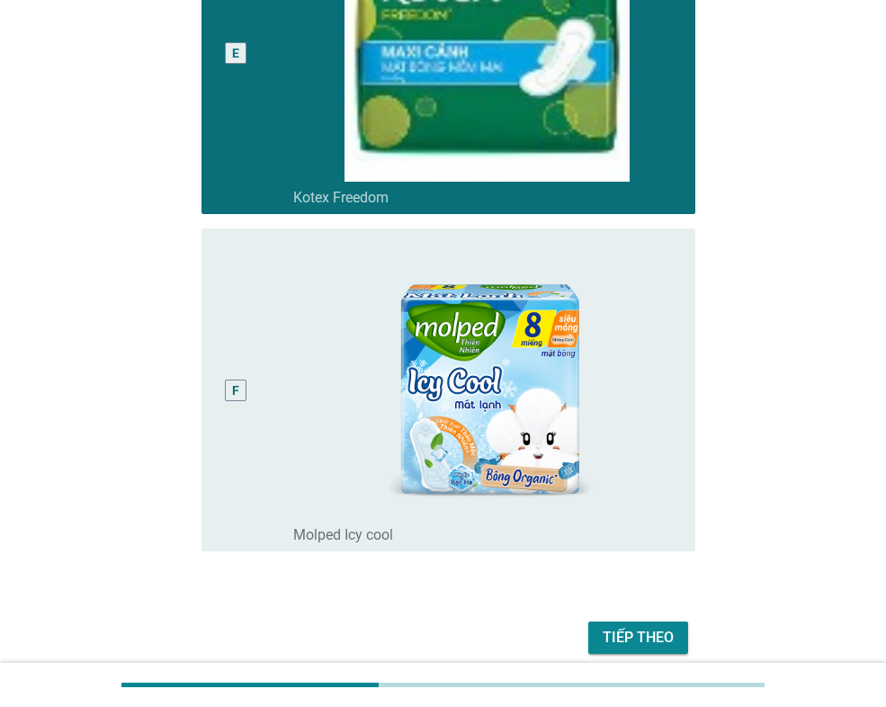
scroll to position [1755, 0]
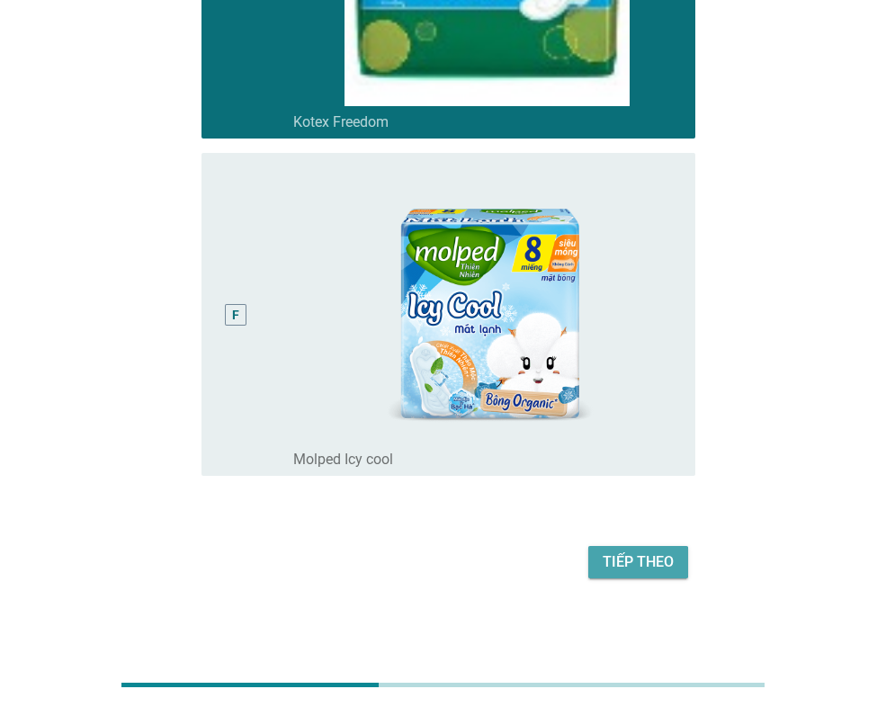
click at [647, 560] on div "Tiếp theo" at bounding box center [638, 563] width 71 height 22
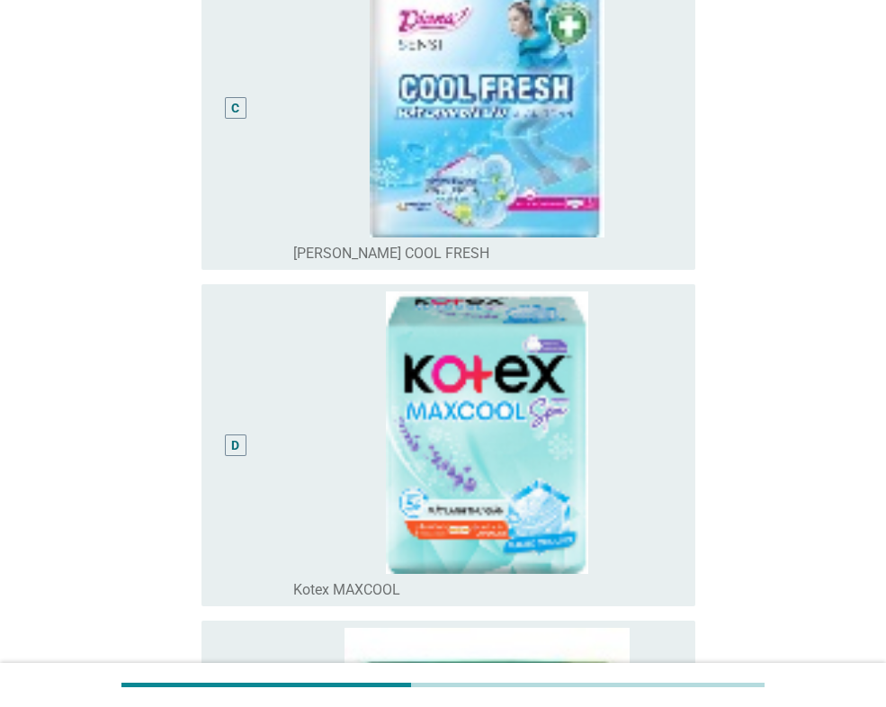
scroll to position [1170, 0]
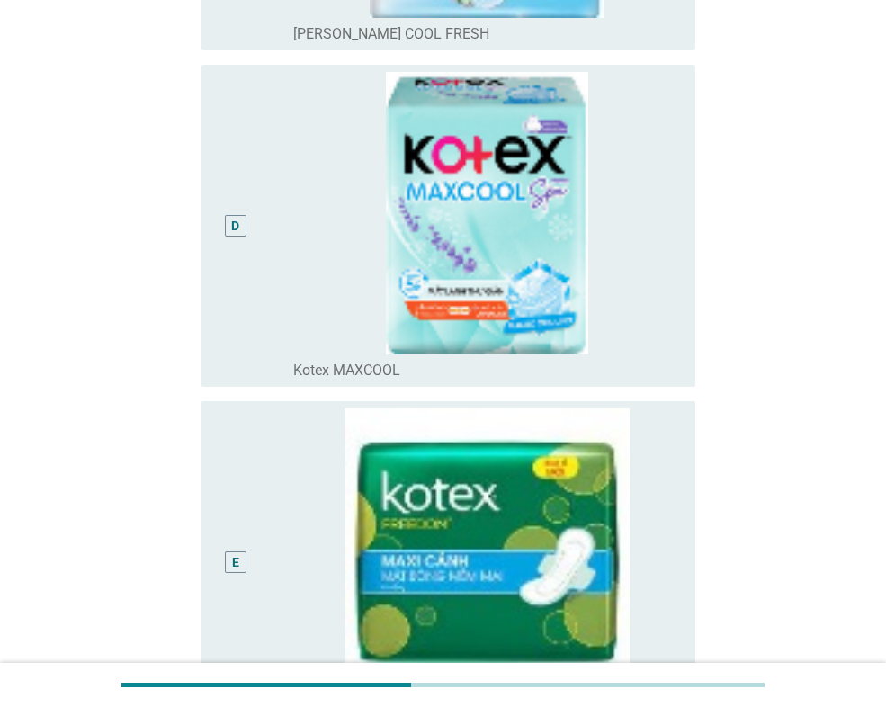
click at [238, 566] on div "E" at bounding box center [235, 562] width 7 height 19
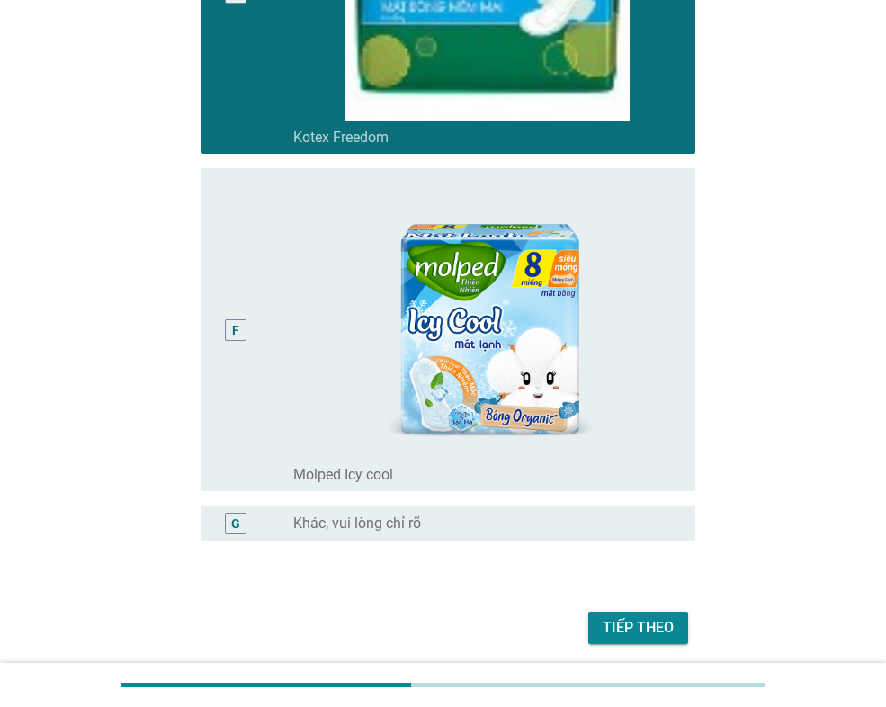
scroll to position [1800, 0]
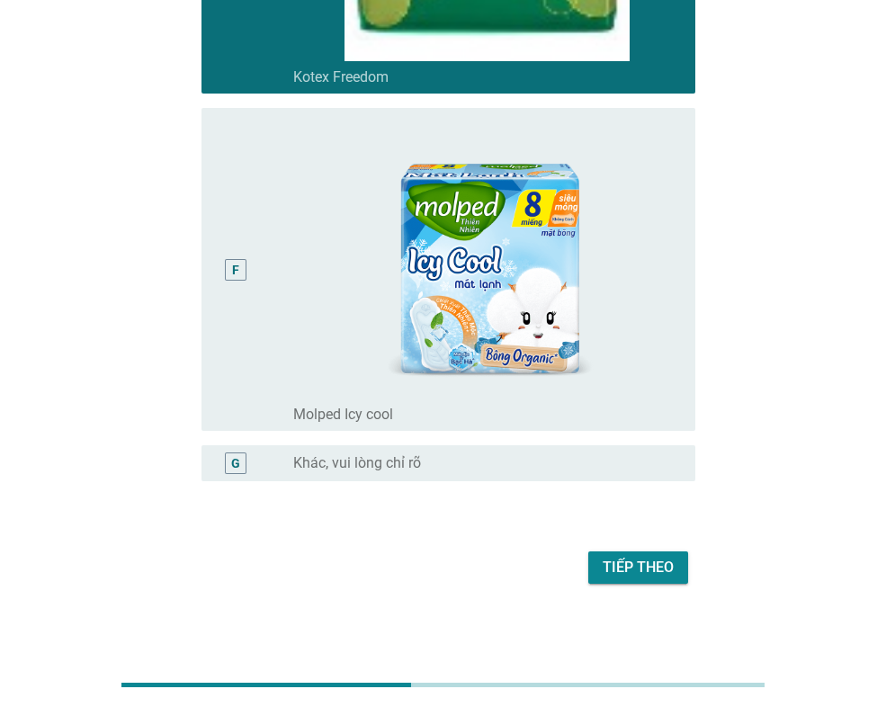
click at [662, 569] on div "Tiếp theo" at bounding box center [638, 568] width 71 height 22
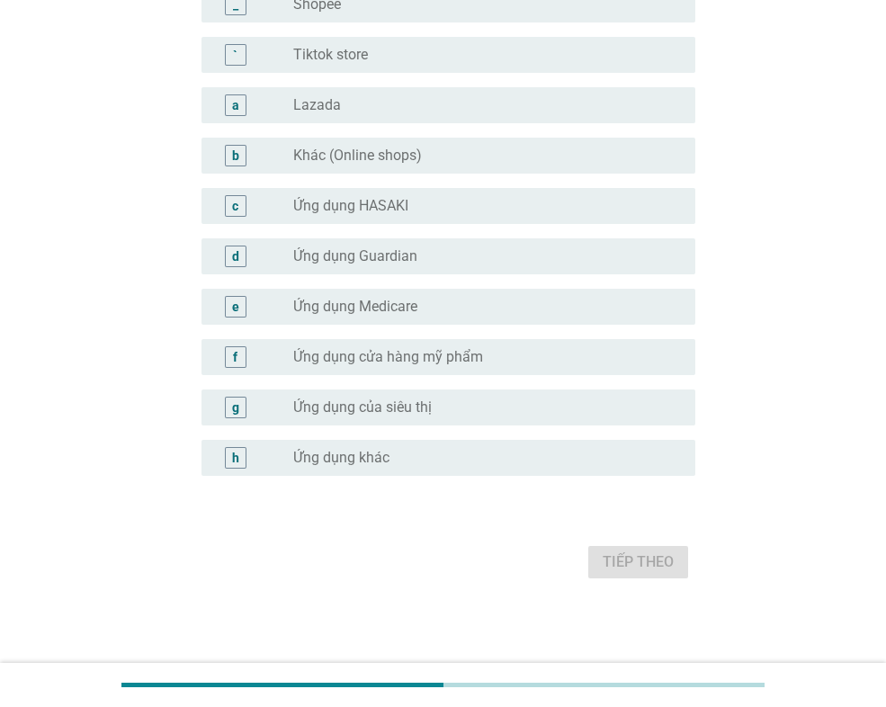
scroll to position [0, 0]
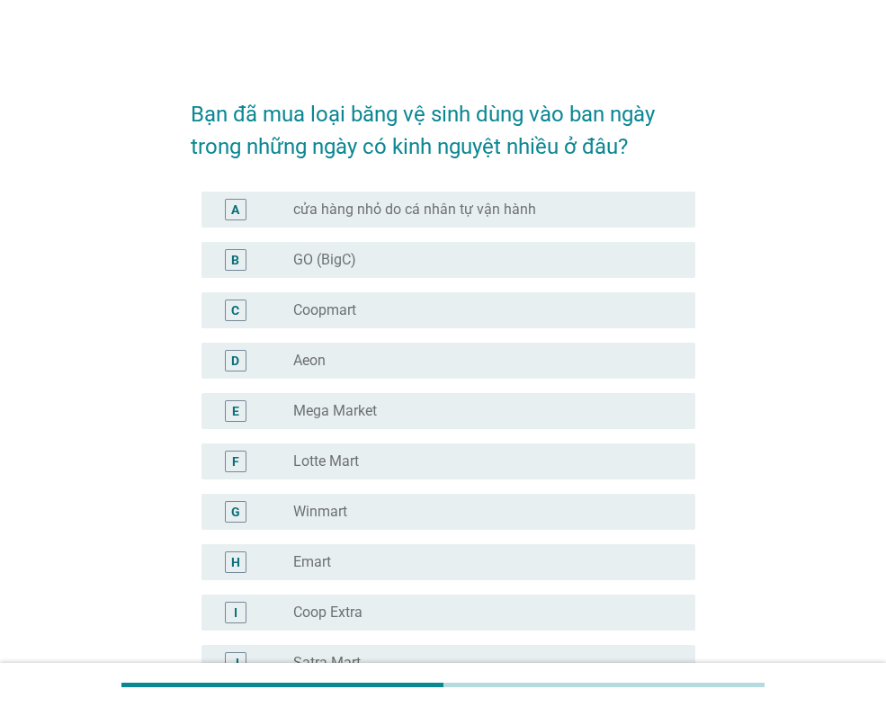
click at [374, 252] on div "radio_button_unchecked GO (BigC)" at bounding box center [479, 260] width 373 height 18
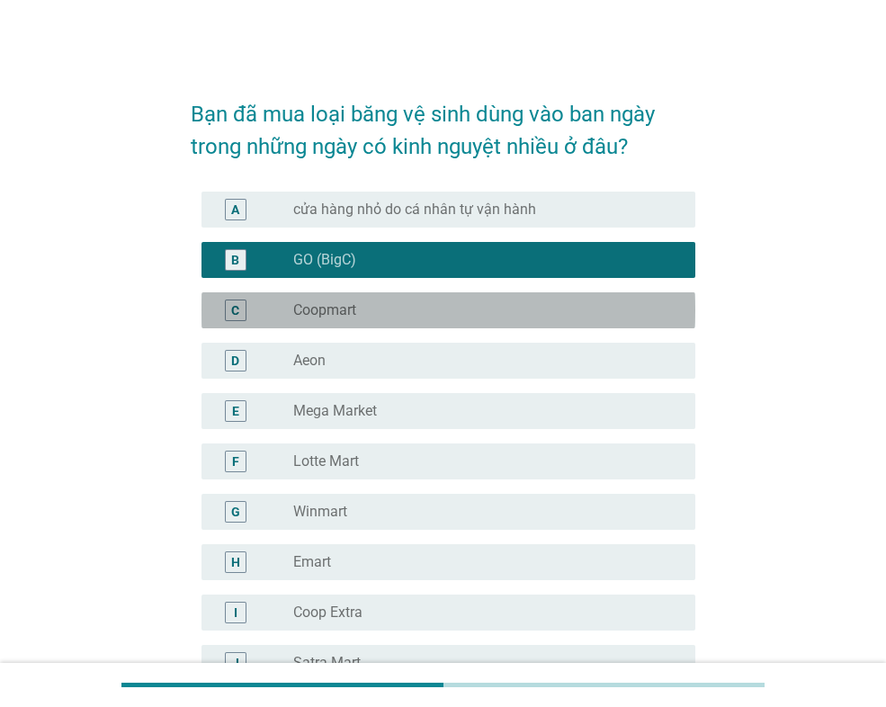
click at [361, 308] on div "radio_button_unchecked Coopmart" at bounding box center [479, 310] width 373 height 18
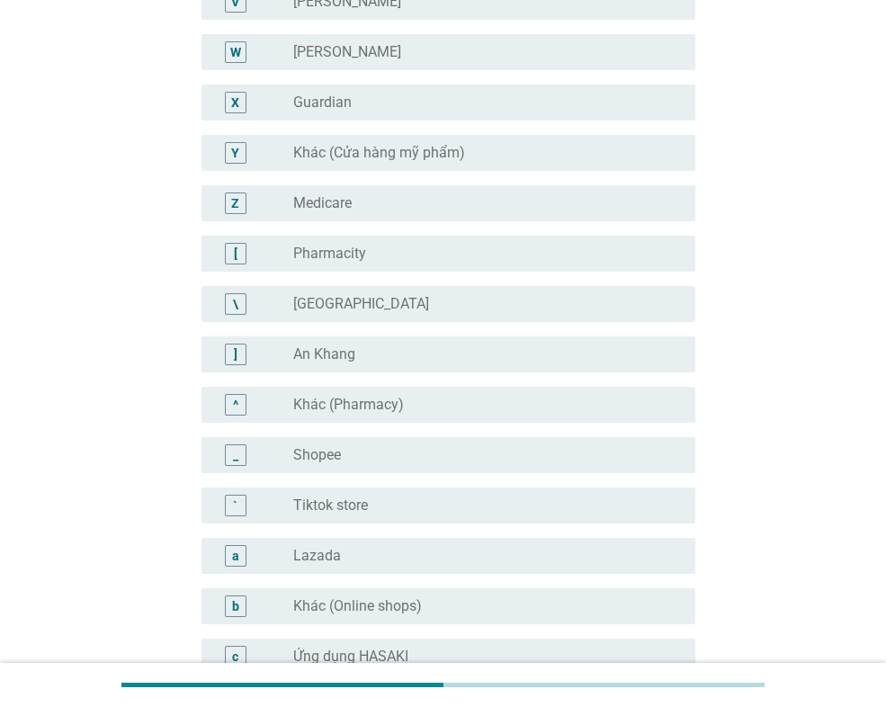
scroll to position [1350, 0]
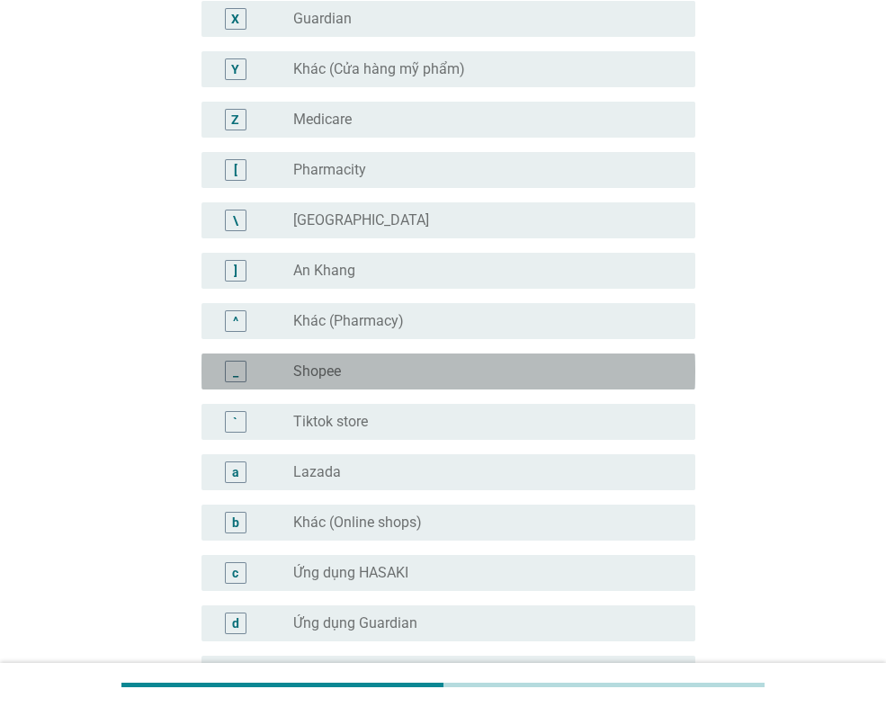
click at [363, 383] on div "_ radio_button_unchecked Shopee" at bounding box center [449, 372] width 494 height 36
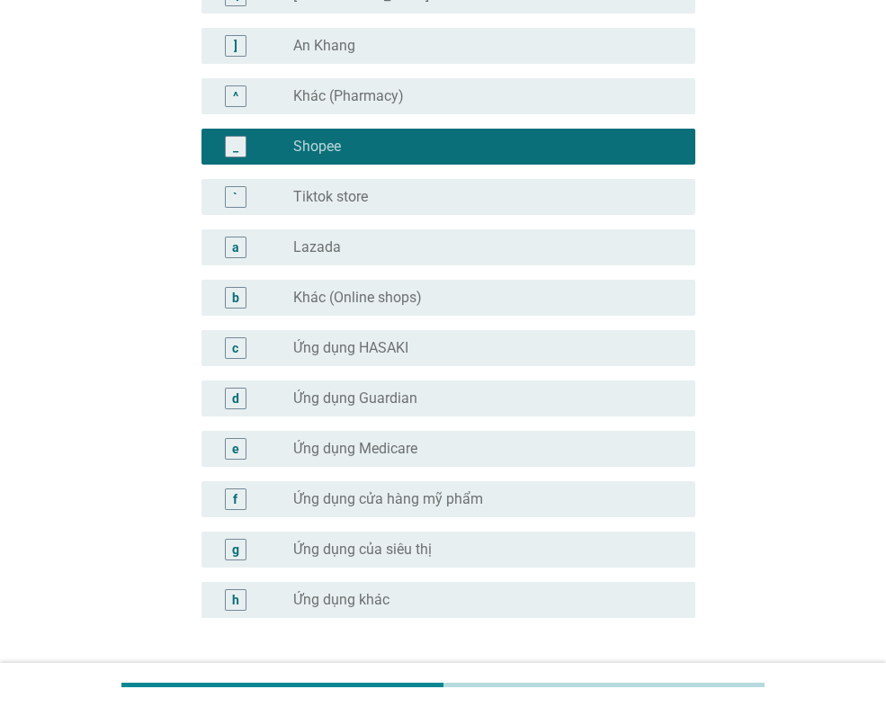
scroll to position [1717, 0]
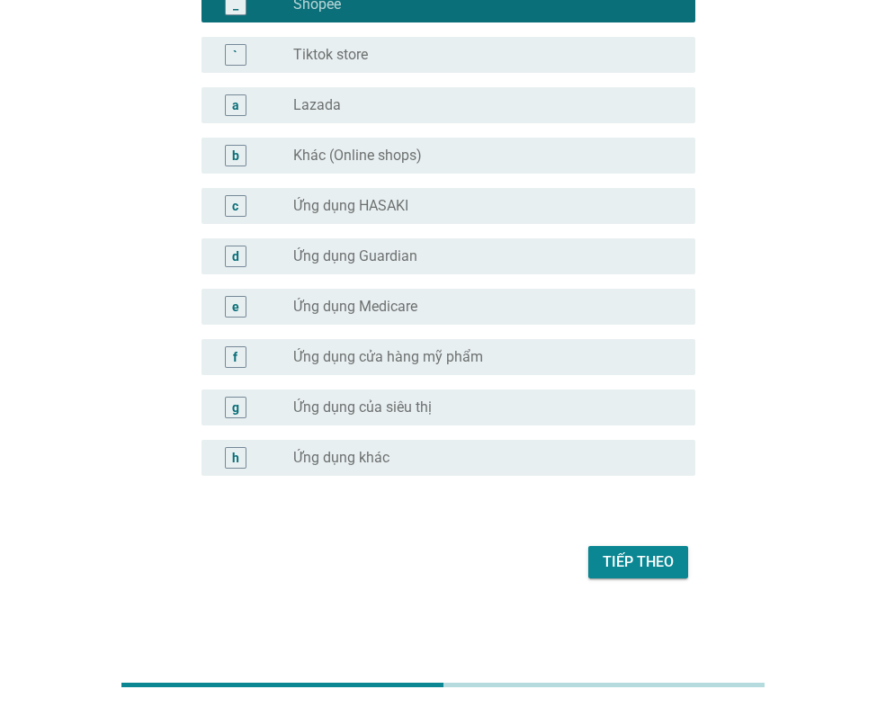
click at [646, 558] on div "Tiếp theo" at bounding box center [638, 563] width 71 height 22
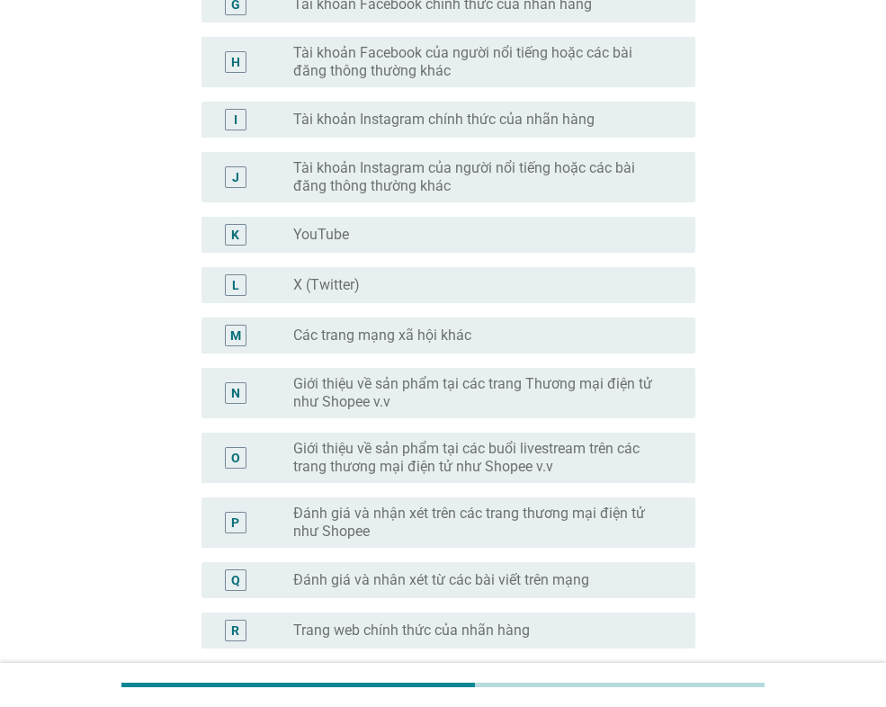
scroll to position [630, 0]
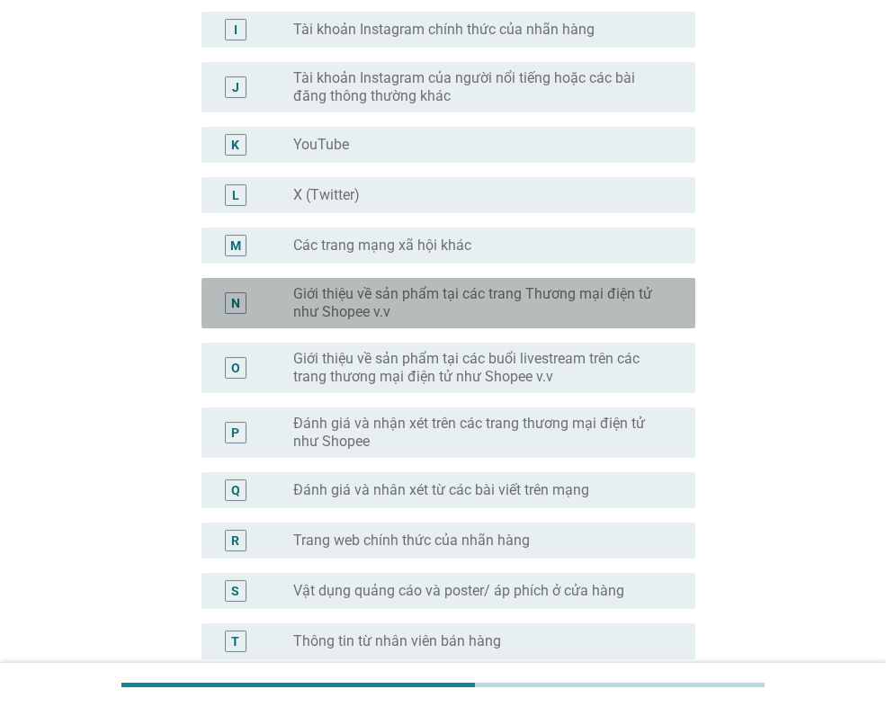
click at [565, 302] on label "Giới thiệu về sản phẩm tại các trang Thương mại điện tử như Shopee v.v" at bounding box center [479, 303] width 373 height 36
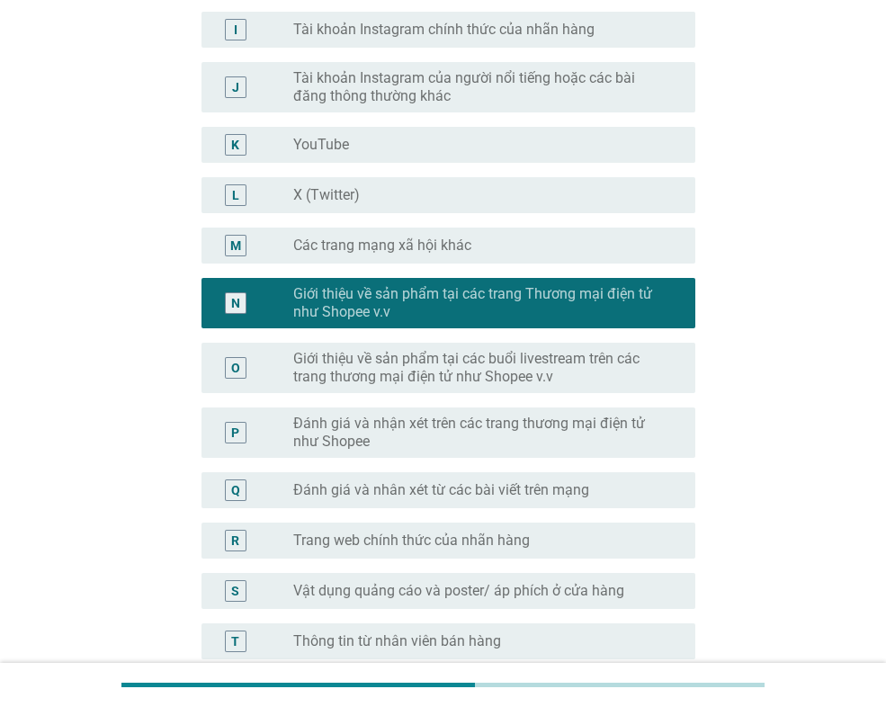
click at [511, 428] on label "Đánh giá và nhận xét trên các trang thương mại điện tử như Shopee" at bounding box center [479, 433] width 373 height 36
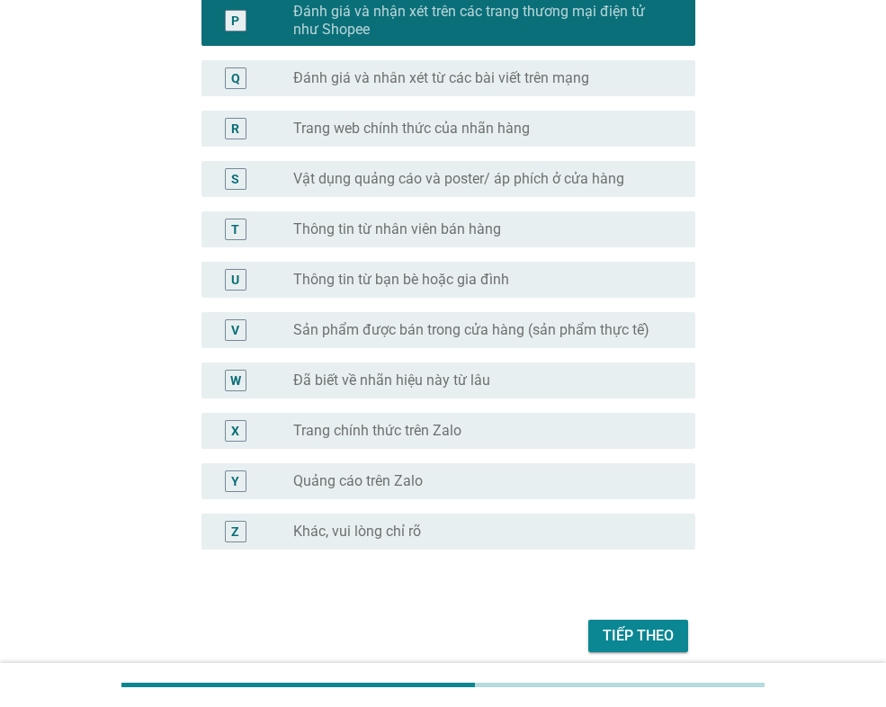
scroll to position [1080, 0]
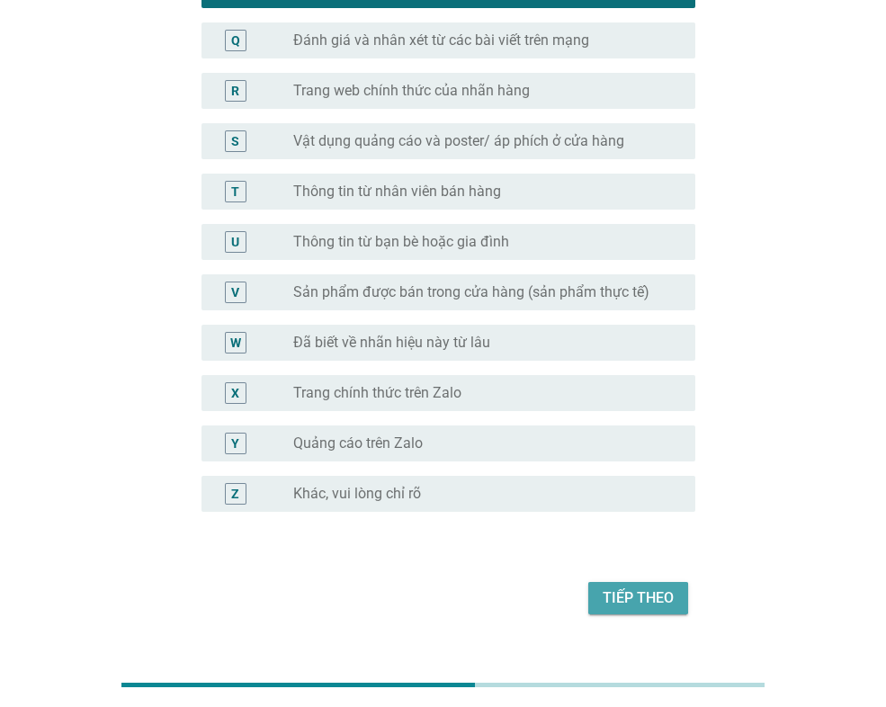
click at [643, 601] on div "Tiếp theo" at bounding box center [638, 599] width 71 height 22
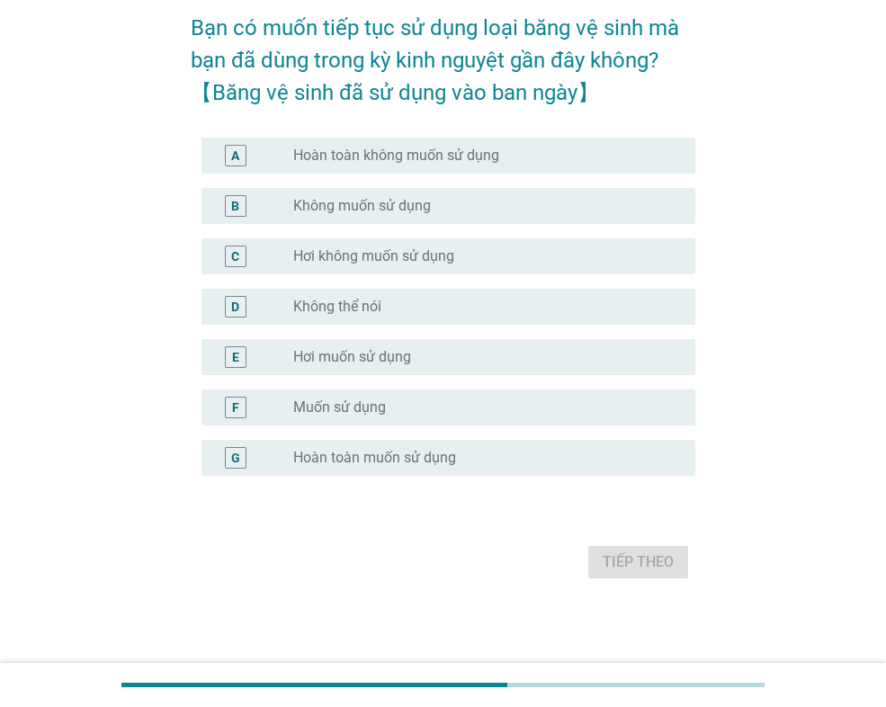
scroll to position [0, 0]
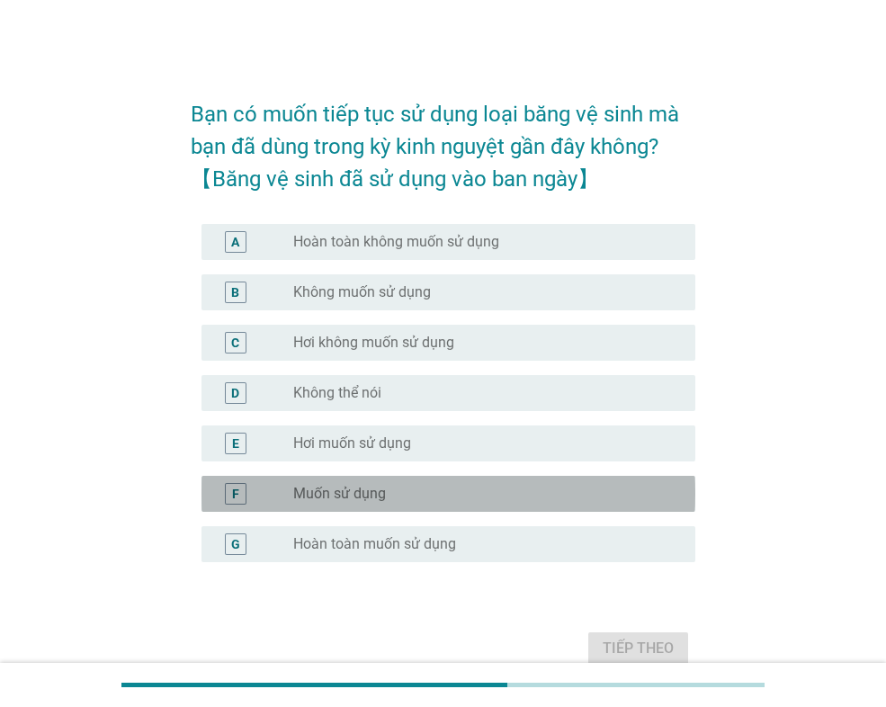
click at [412, 490] on div "radio_button_unchecked Muốn sử dụng" at bounding box center [479, 494] width 373 height 18
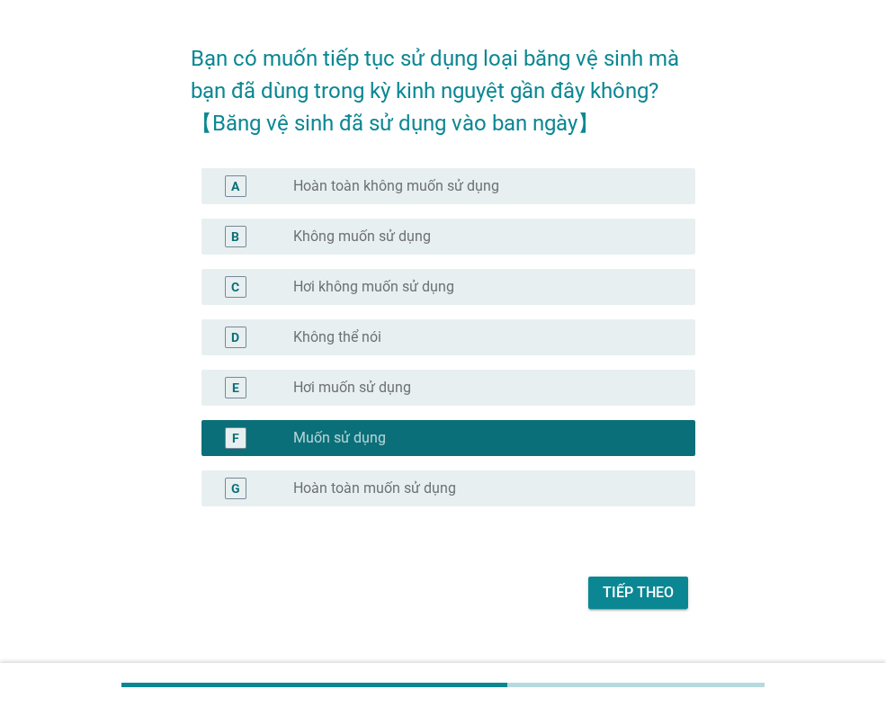
scroll to position [86, 0]
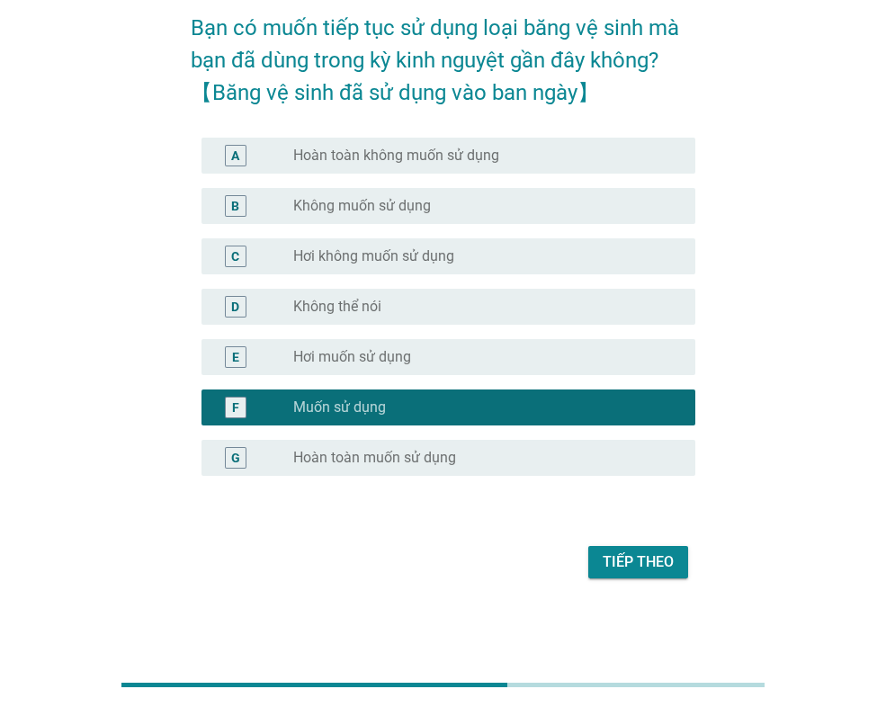
click at [625, 559] on div "Tiếp theo" at bounding box center [638, 563] width 71 height 22
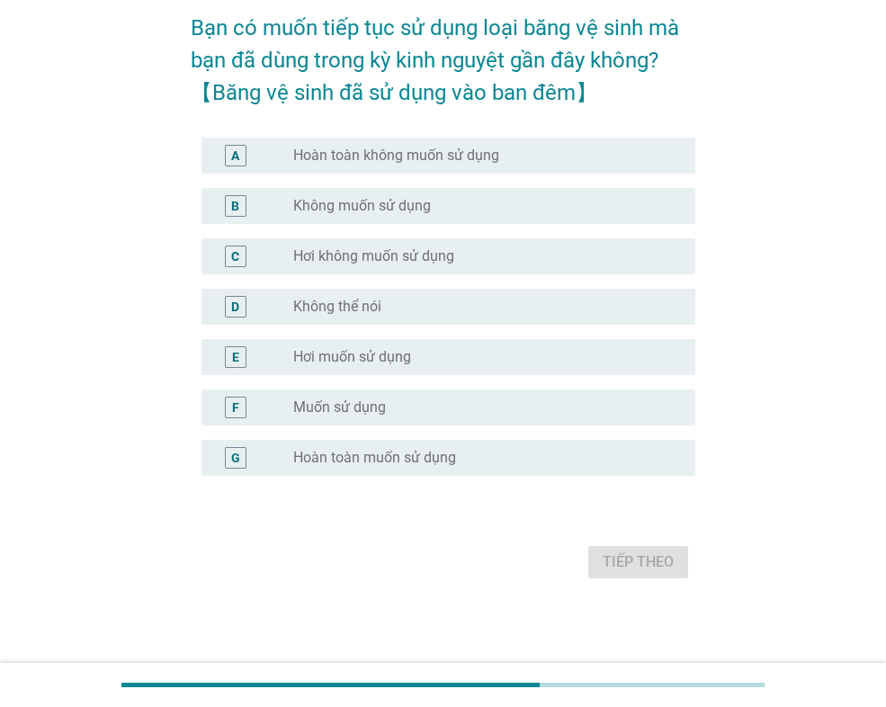
scroll to position [0, 0]
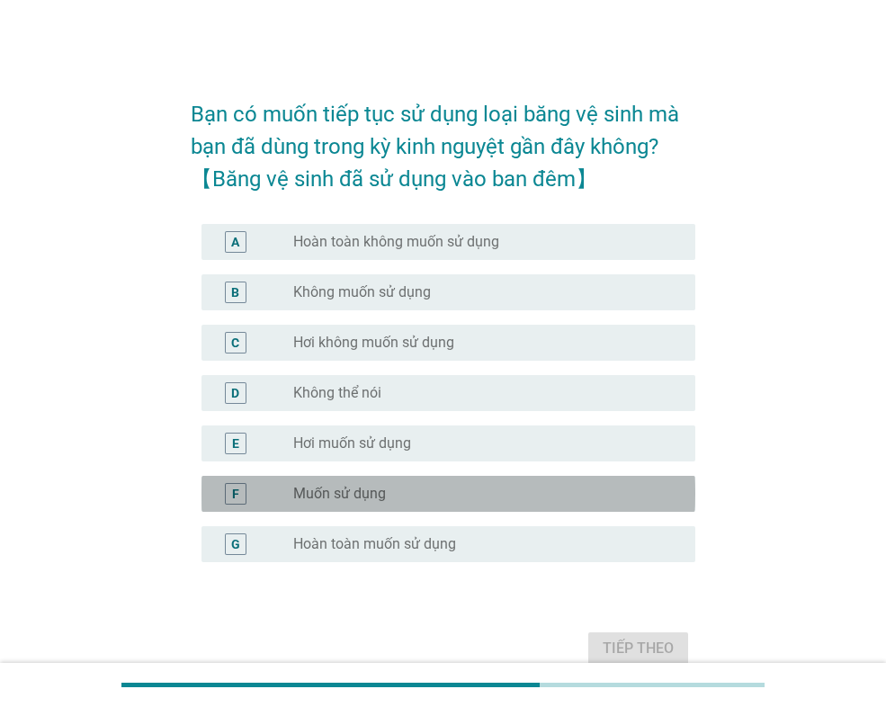
click at [517, 490] on div "radio_button_unchecked Muốn sử dụng" at bounding box center [479, 494] width 373 height 18
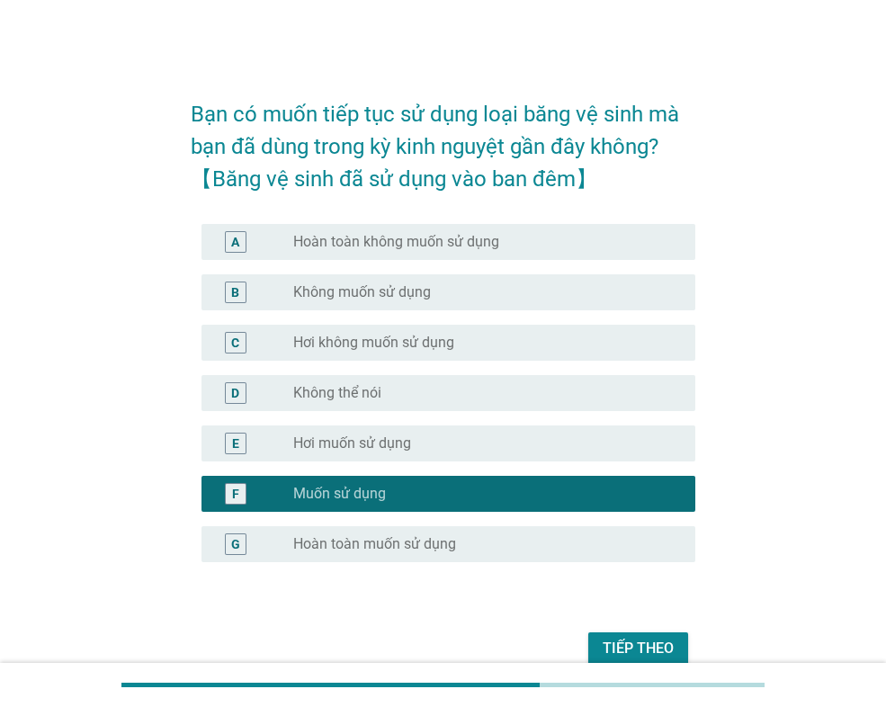
click at [651, 644] on div "Tiếp theo" at bounding box center [638, 649] width 71 height 22
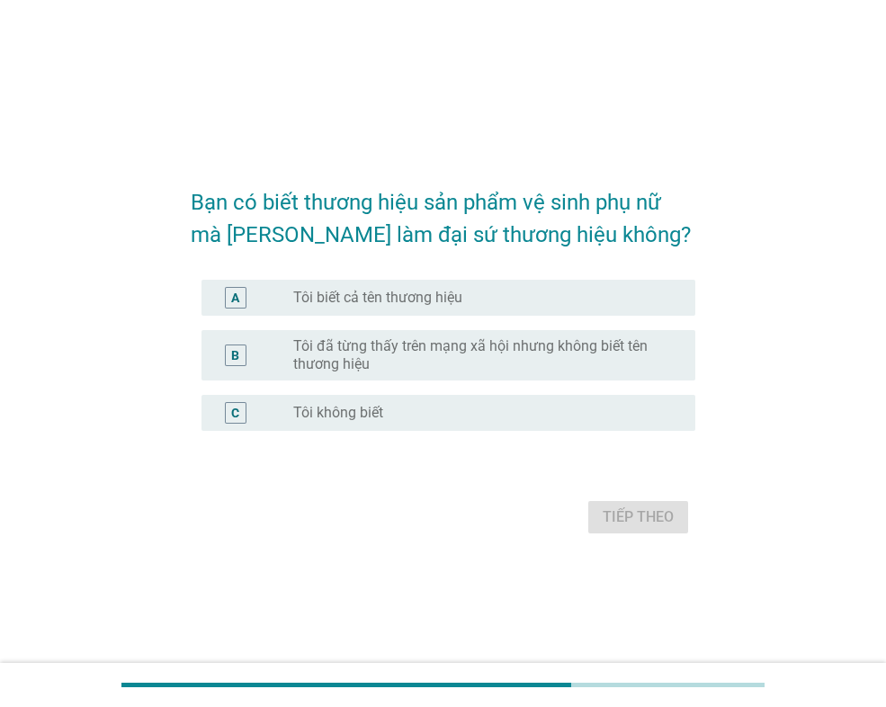
click at [557, 404] on div "radio_button_unchecked Tôi không biết" at bounding box center [479, 413] width 373 height 18
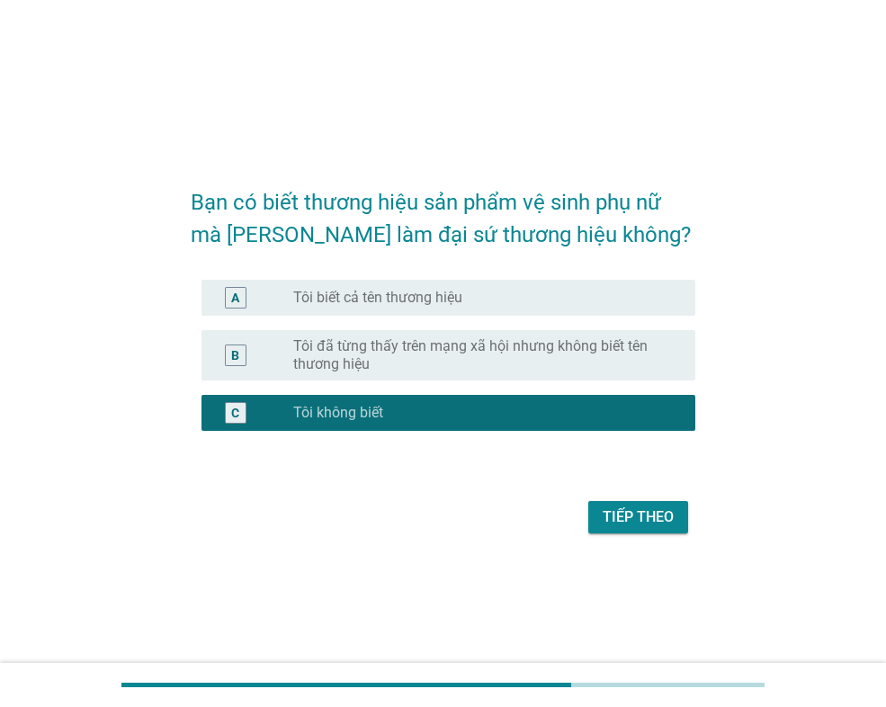
click at [638, 516] on div "Tiếp theo" at bounding box center [638, 518] width 71 height 22
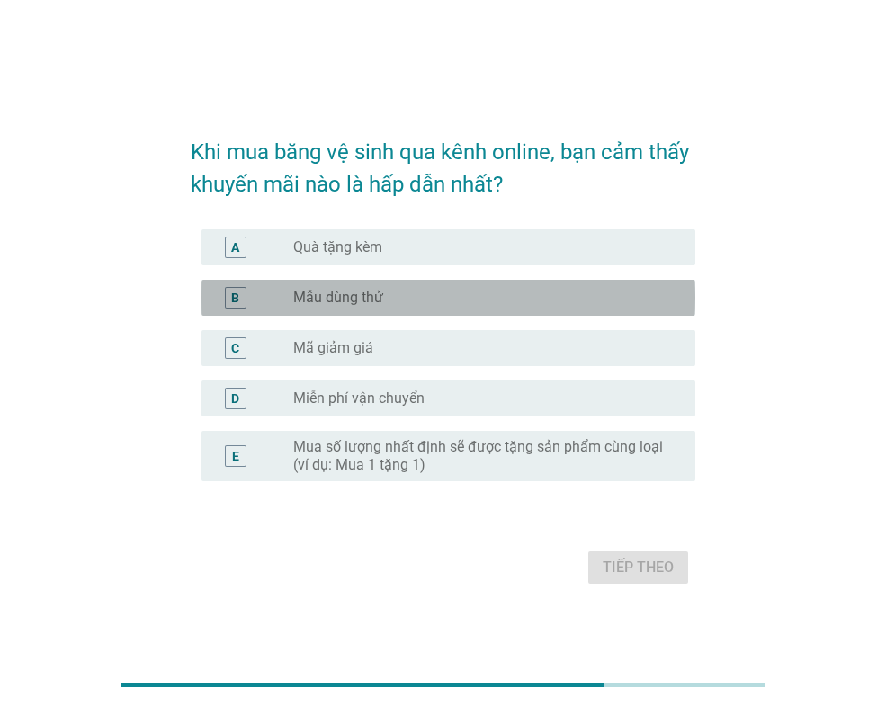
click at [443, 294] on div "radio_button_unchecked Mẫu dùng thử" at bounding box center [479, 298] width 373 height 18
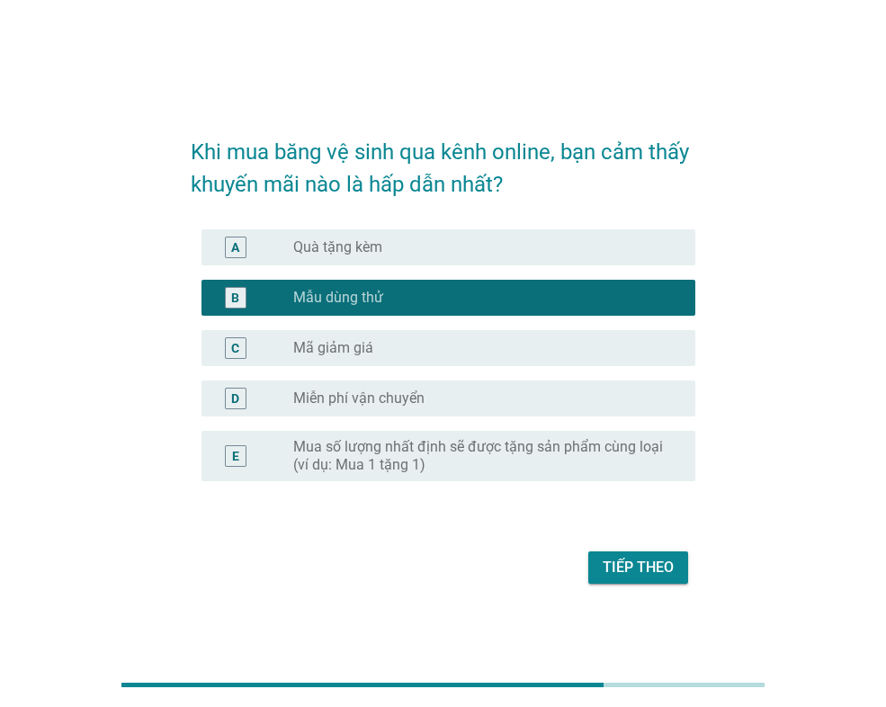
click at [445, 350] on div "radio_button_unchecked Mã giảm giá" at bounding box center [479, 348] width 373 height 18
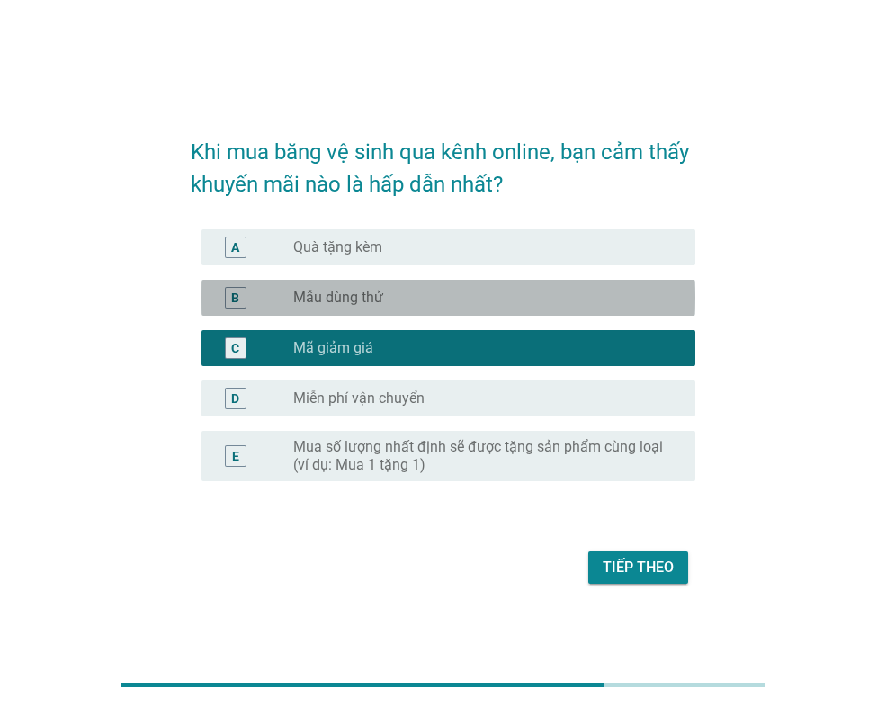
click at [441, 300] on div "radio_button_unchecked Mẫu dùng thử" at bounding box center [479, 298] width 373 height 18
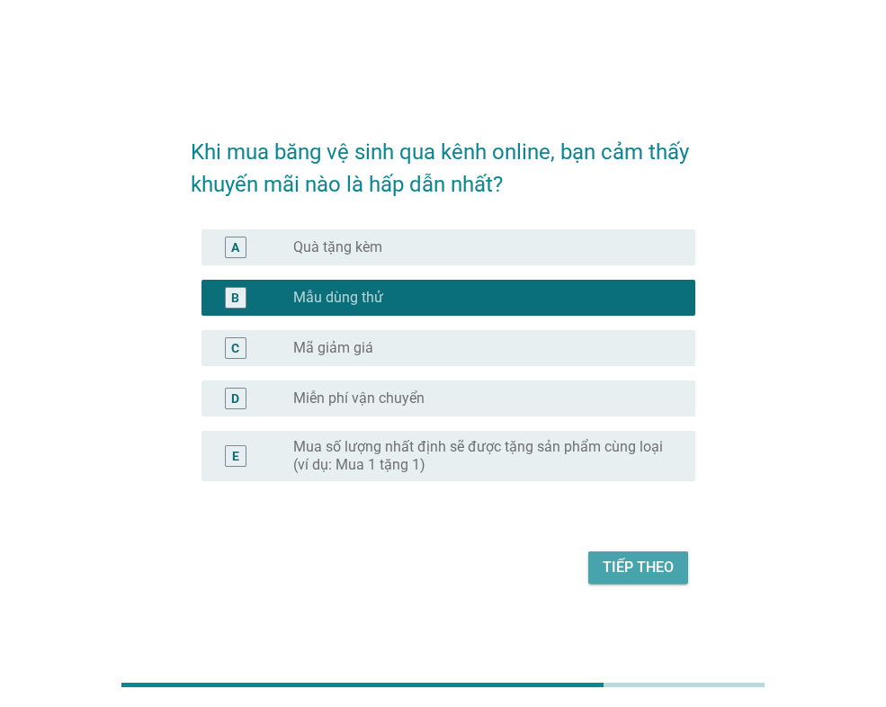
click at [622, 560] on div "Tiếp theo" at bounding box center [638, 568] width 71 height 22
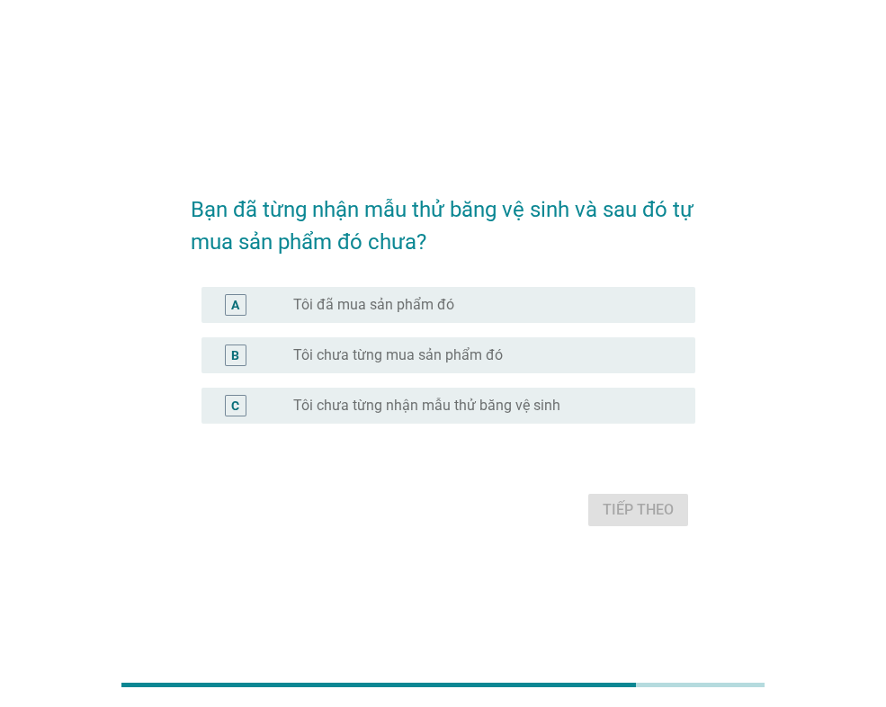
click at [533, 306] on div "radio_button_unchecked Tôi đã mua sản phẩm đó" at bounding box center [479, 305] width 373 height 18
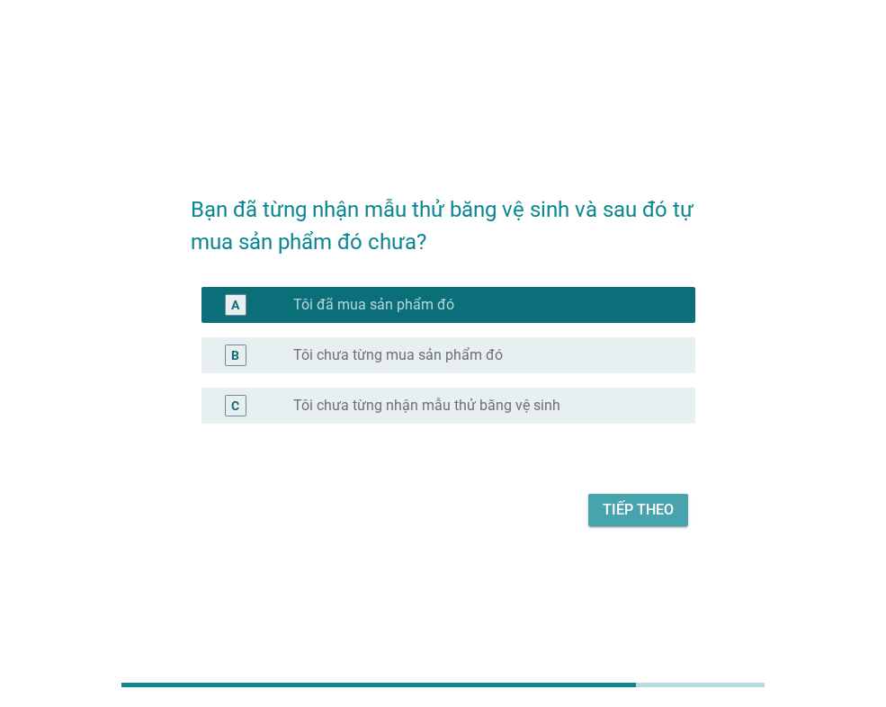
click at [634, 510] on div "Tiếp theo" at bounding box center [638, 510] width 71 height 22
